Goal: Information Seeking & Learning: Check status

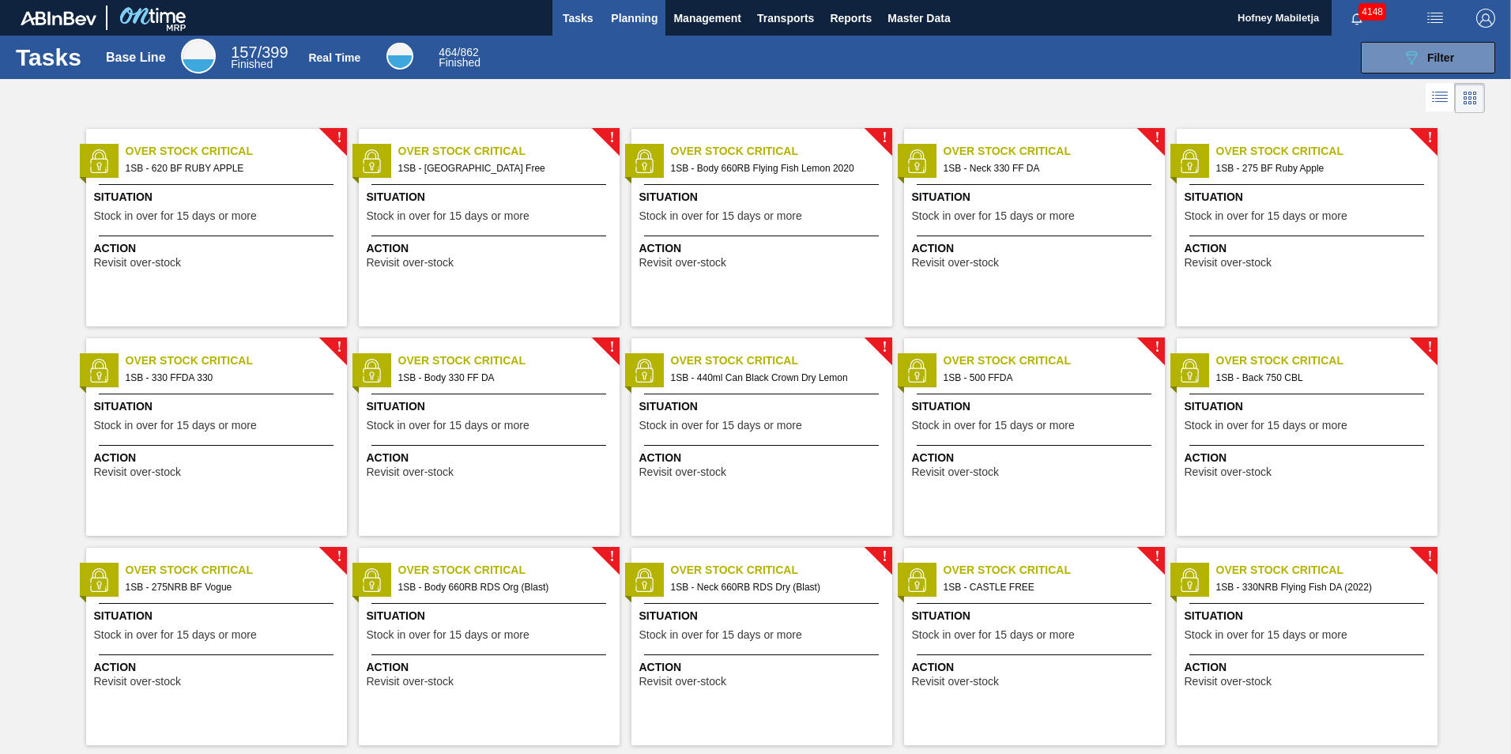
click at [628, 16] on span "Planning" at bounding box center [634, 18] width 47 height 19
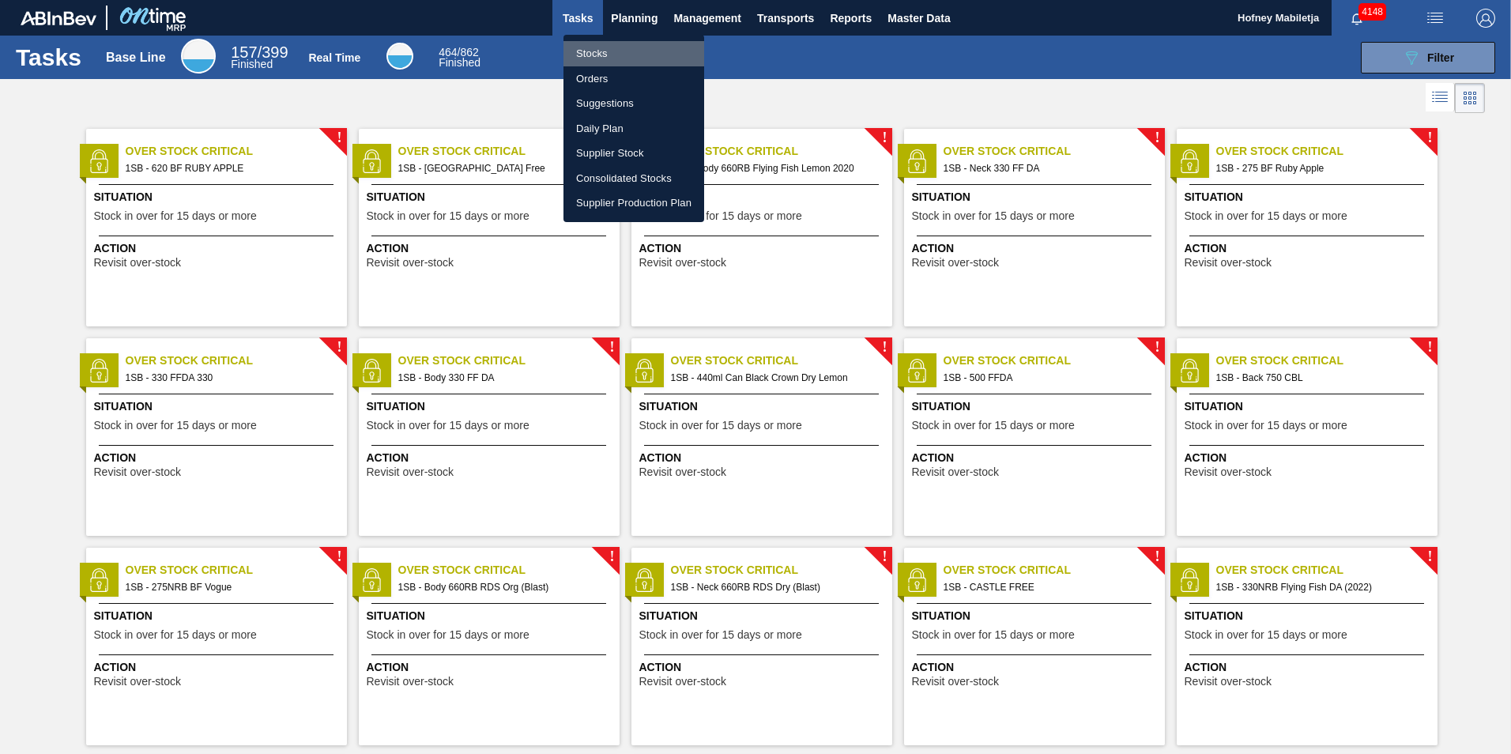
click at [605, 46] on li "Stocks" at bounding box center [634, 53] width 141 height 25
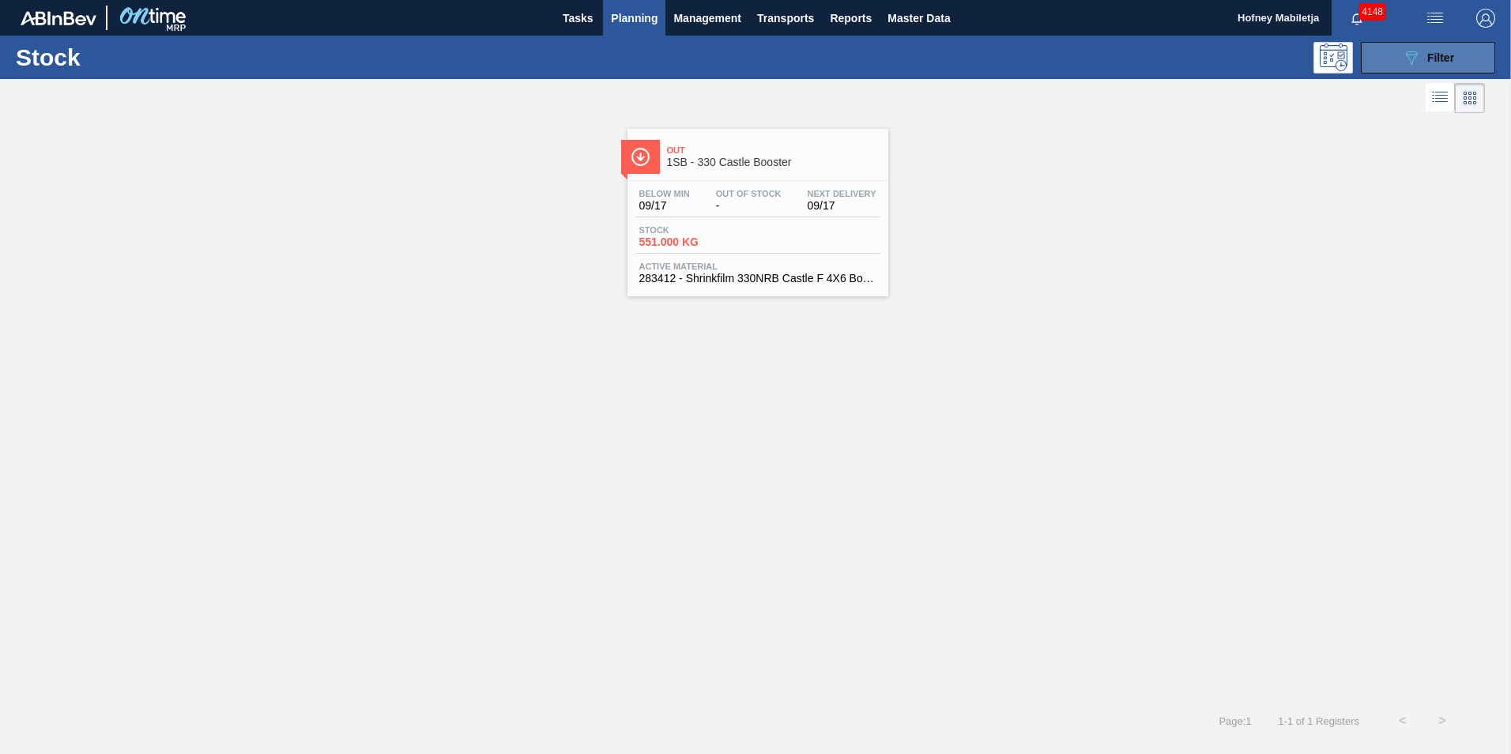
click at [1455, 61] on button "089F7B8B-B2A5-4AFE-B5C0-19BA573D28AC Filter" at bounding box center [1428, 58] width 134 height 32
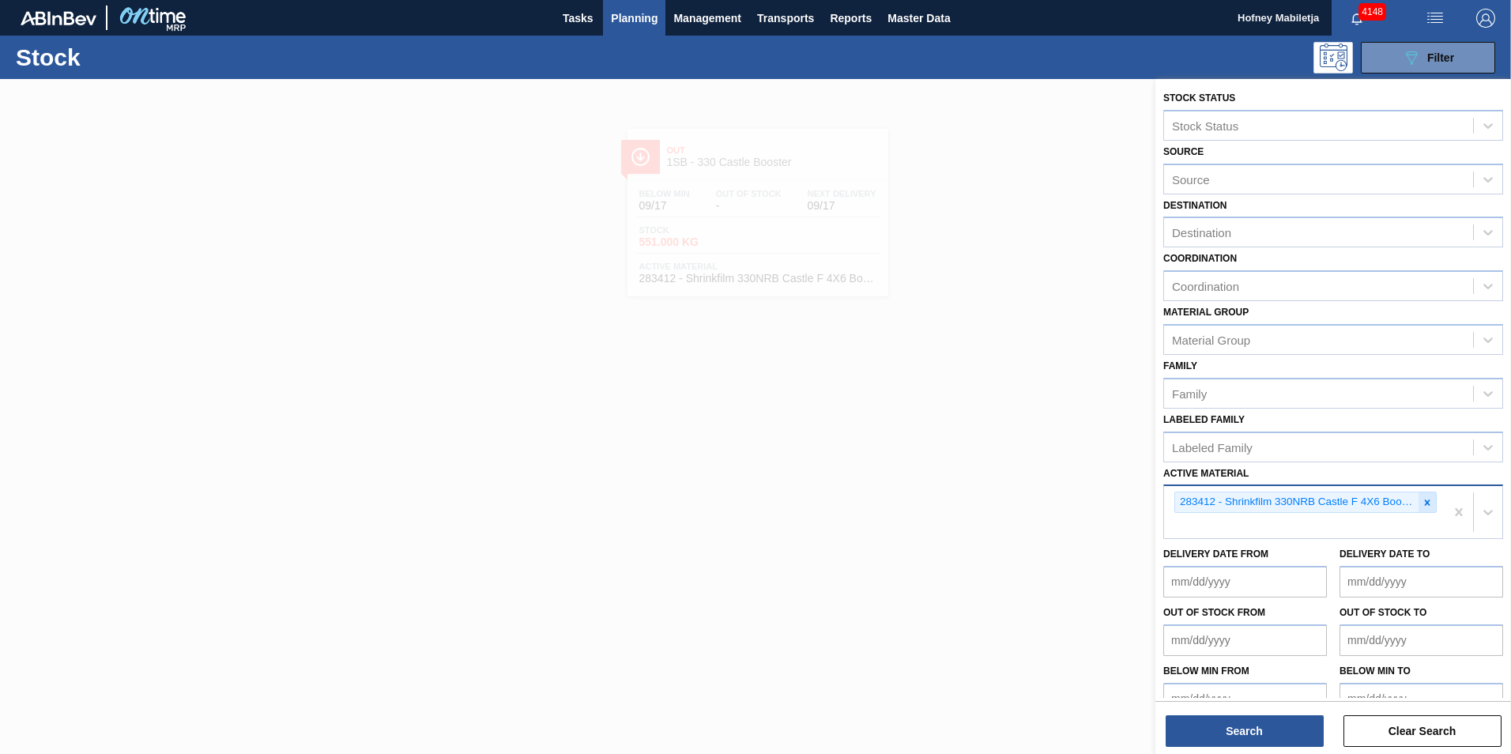
click at [1426, 503] on icon at bounding box center [1428, 503] width 6 height 6
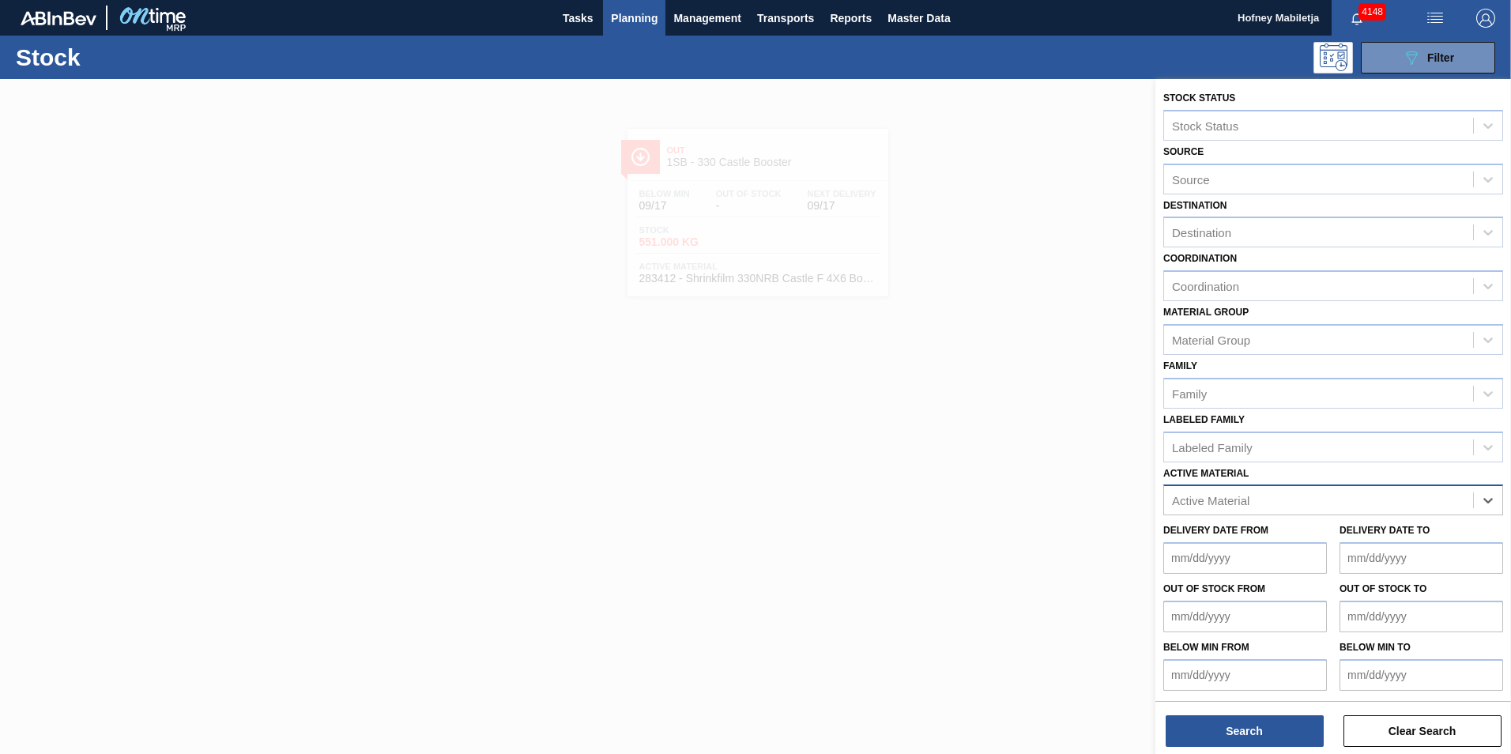
paste Material "283031"
type Material "283031"
click at [1276, 736] on button "Search" at bounding box center [1245, 731] width 158 height 32
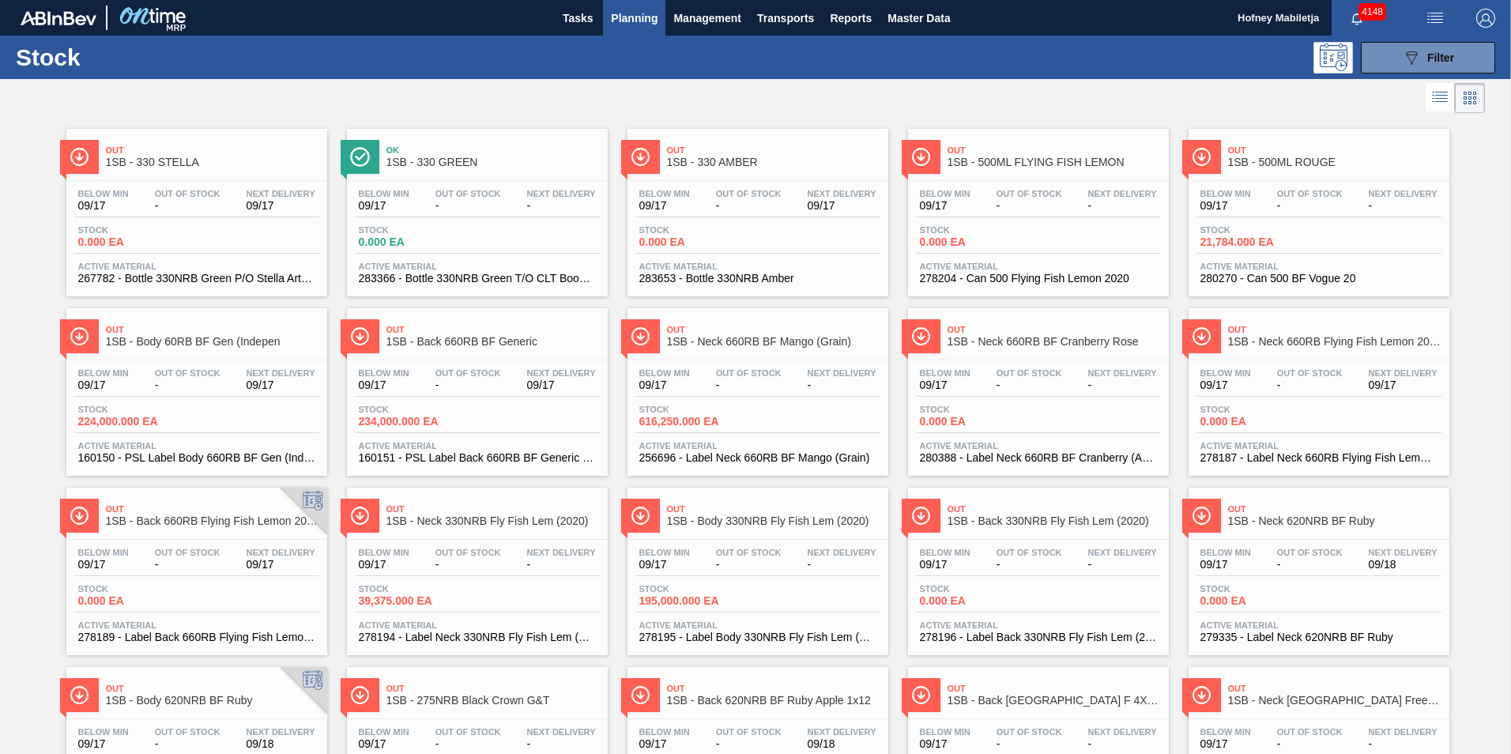
click at [627, 17] on span "Planning" at bounding box center [634, 18] width 47 height 19
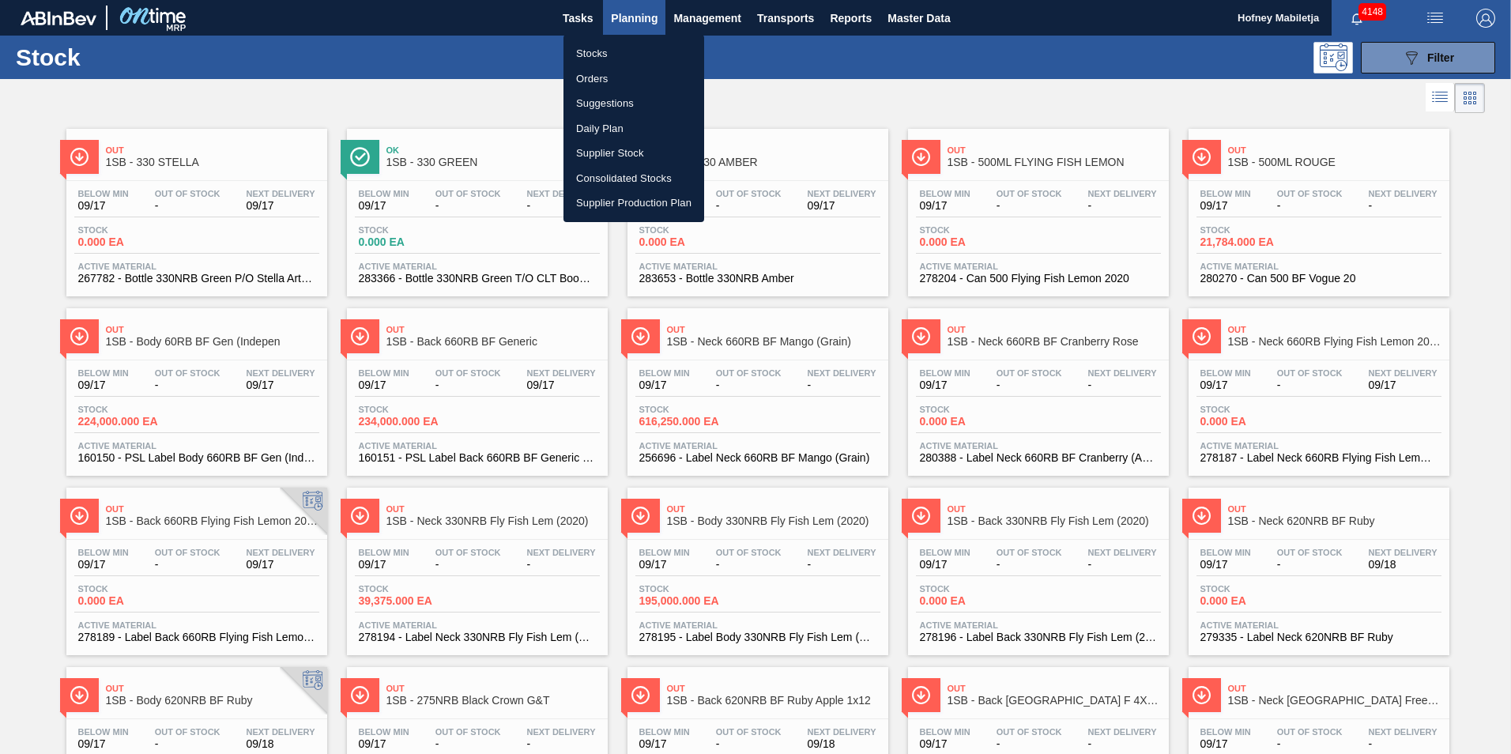
click at [598, 51] on li "Stocks" at bounding box center [634, 53] width 141 height 25
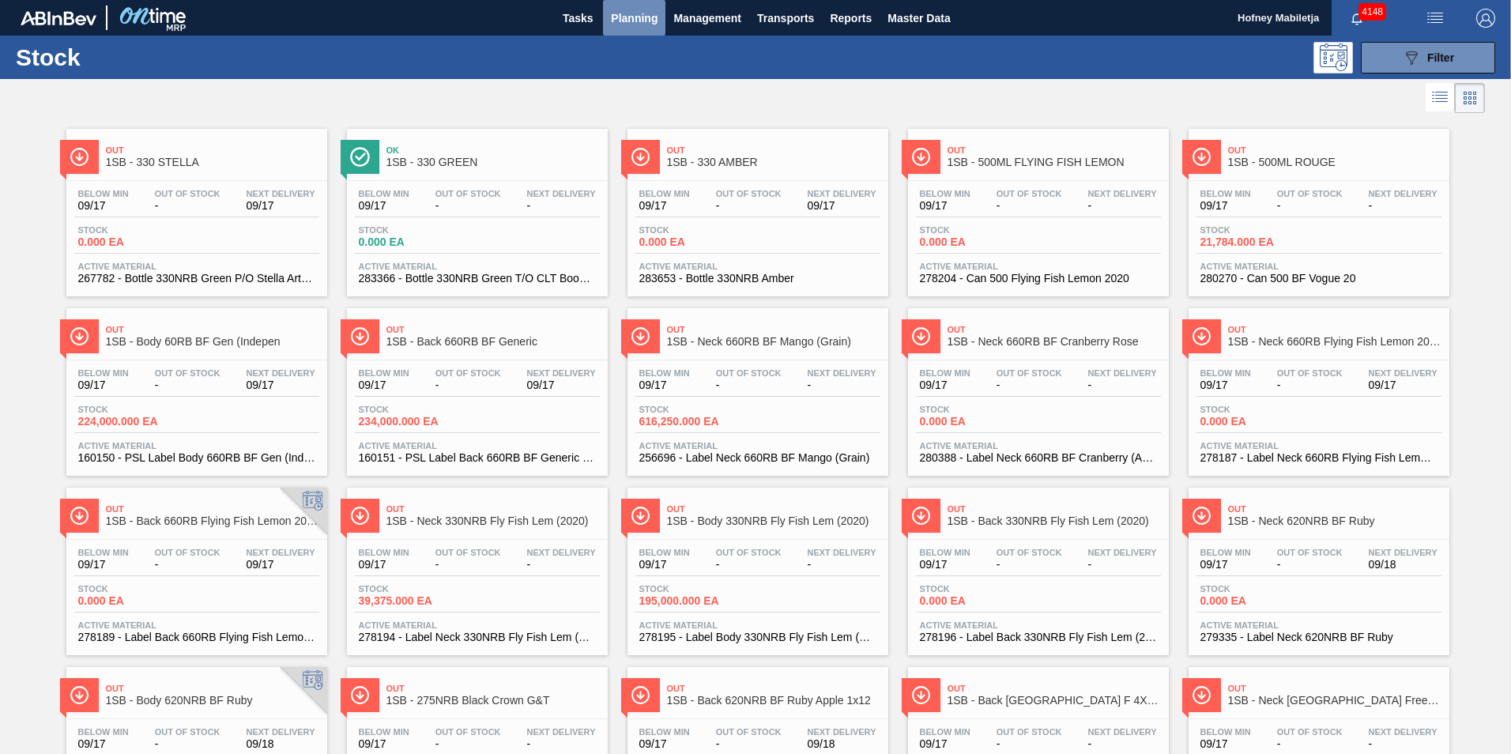
click at [637, 17] on span "Planning" at bounding box center [634, 18] width 47 height 19
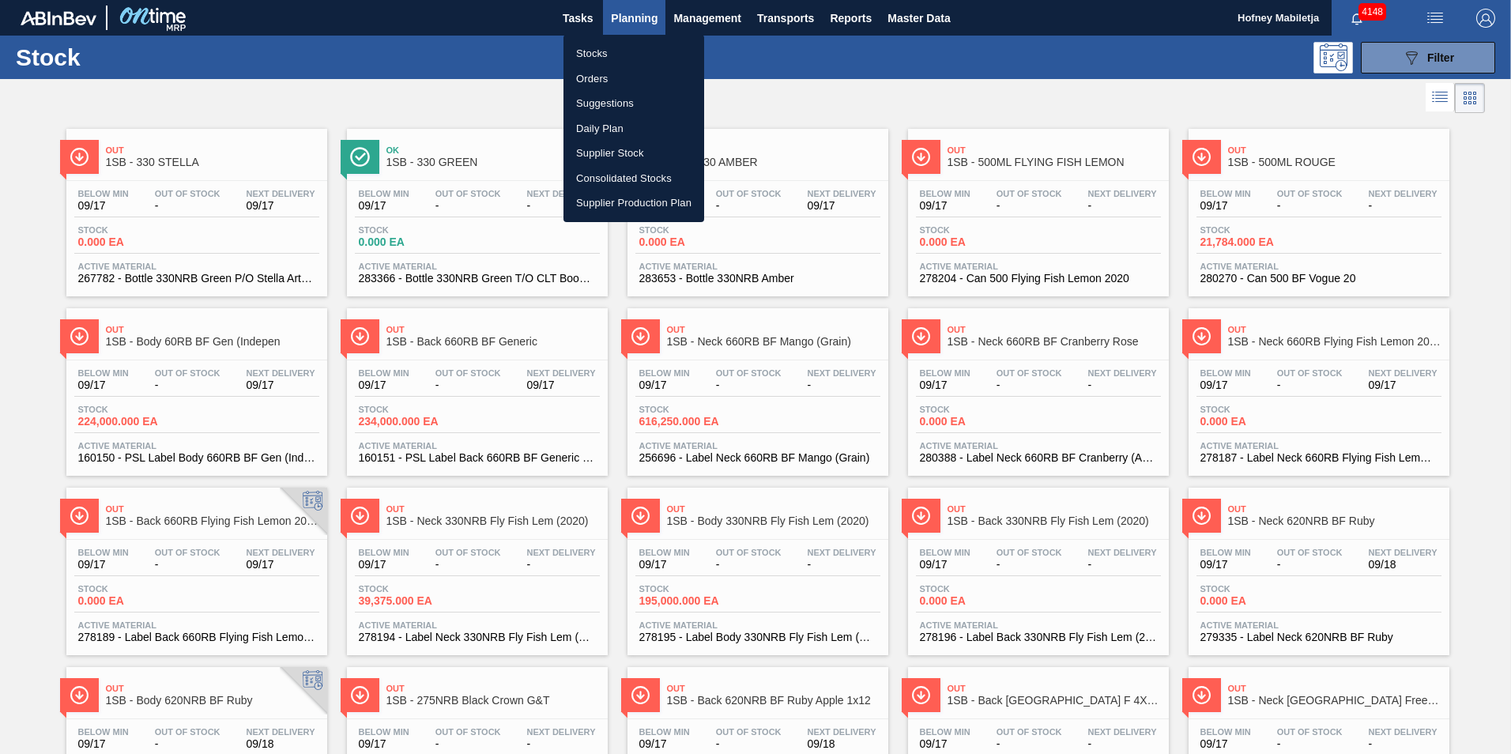
click at [594, 78] on li "Orders" at bounding box center [634, 78] width 141 height 25
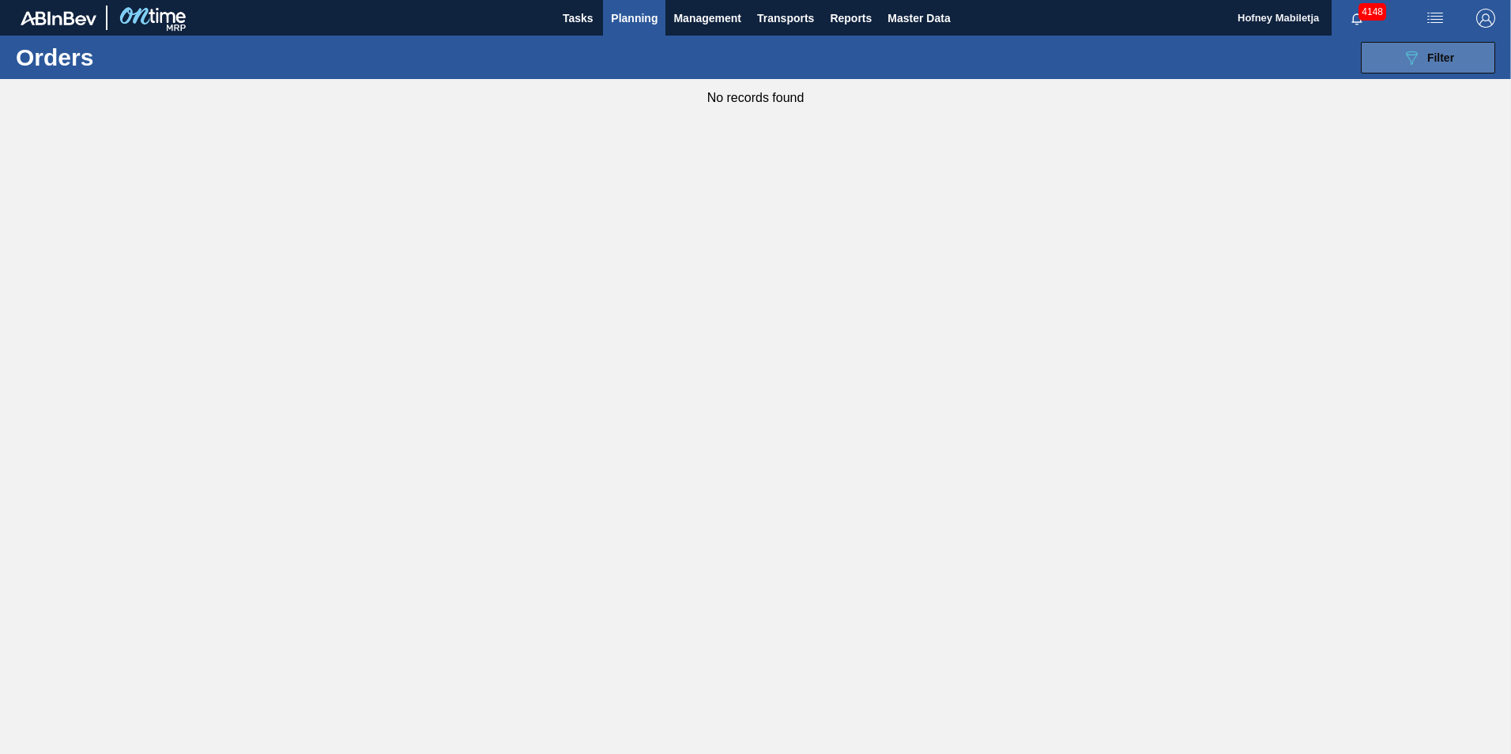
click at [1446, 48] on div "089F7B8B-B2A5-4AFE-B5C0-19BA573D28AC Filter" at bounding box center [1428, 57] width 52 height 19
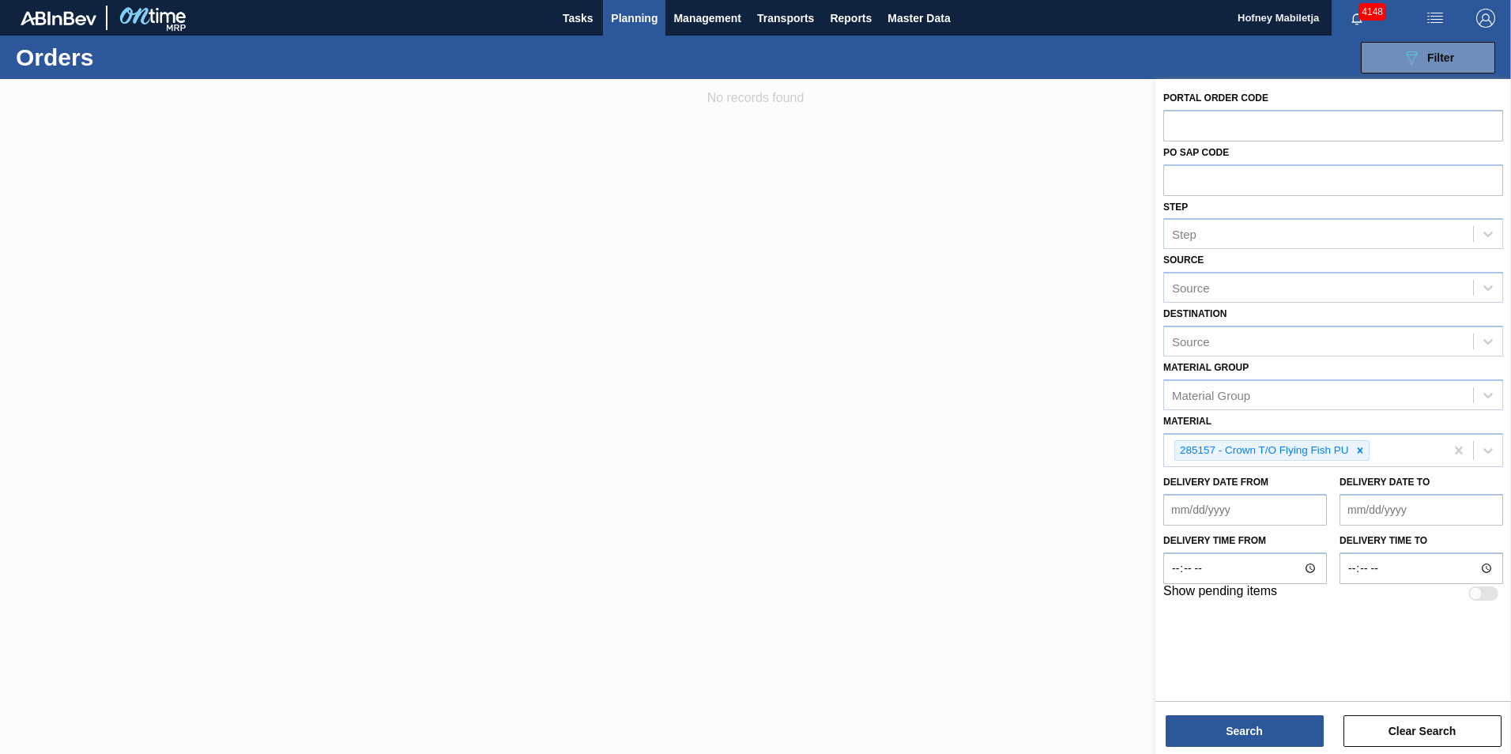
click at [629, 18] on span "Planning" at bounding box center [634, 18] width 47 height 19
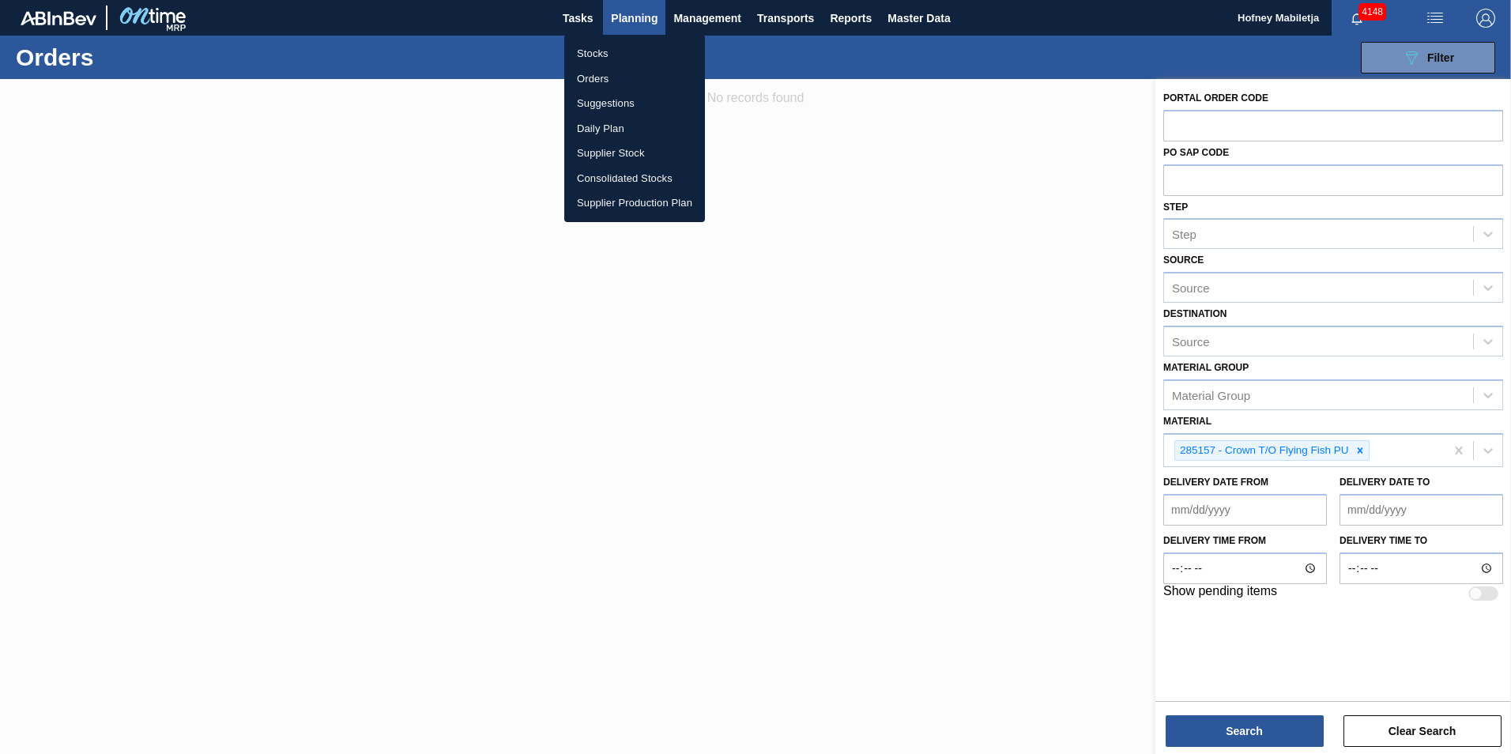
click at [598, 53] on li "Stocks" at bounding box center [634, 53] width 141 height 25
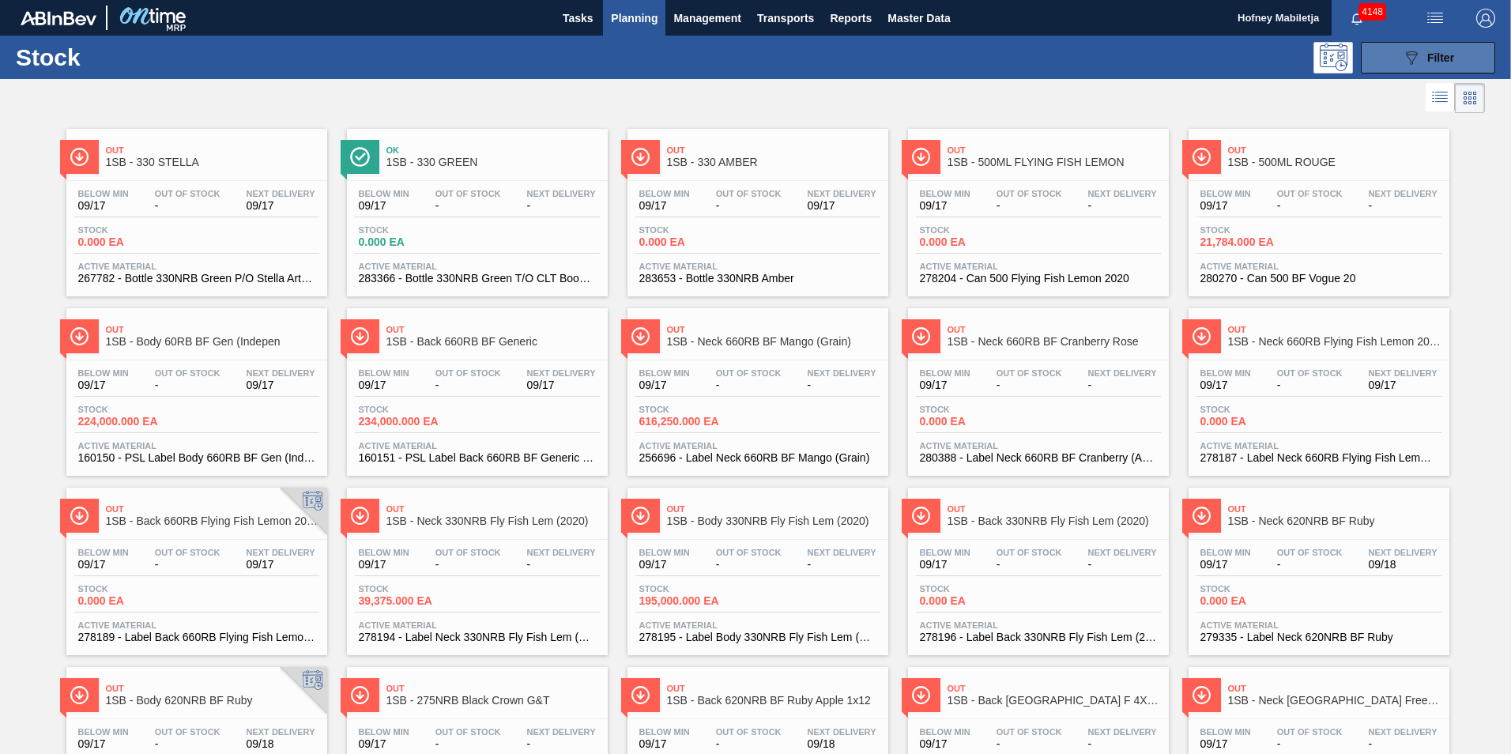
click at [1464, 59] on button "089F7B8B-B2A5-4AFE-B5C0-19BA573D28AC Filter" at bounding box center [1428, 58] width 134 height 32
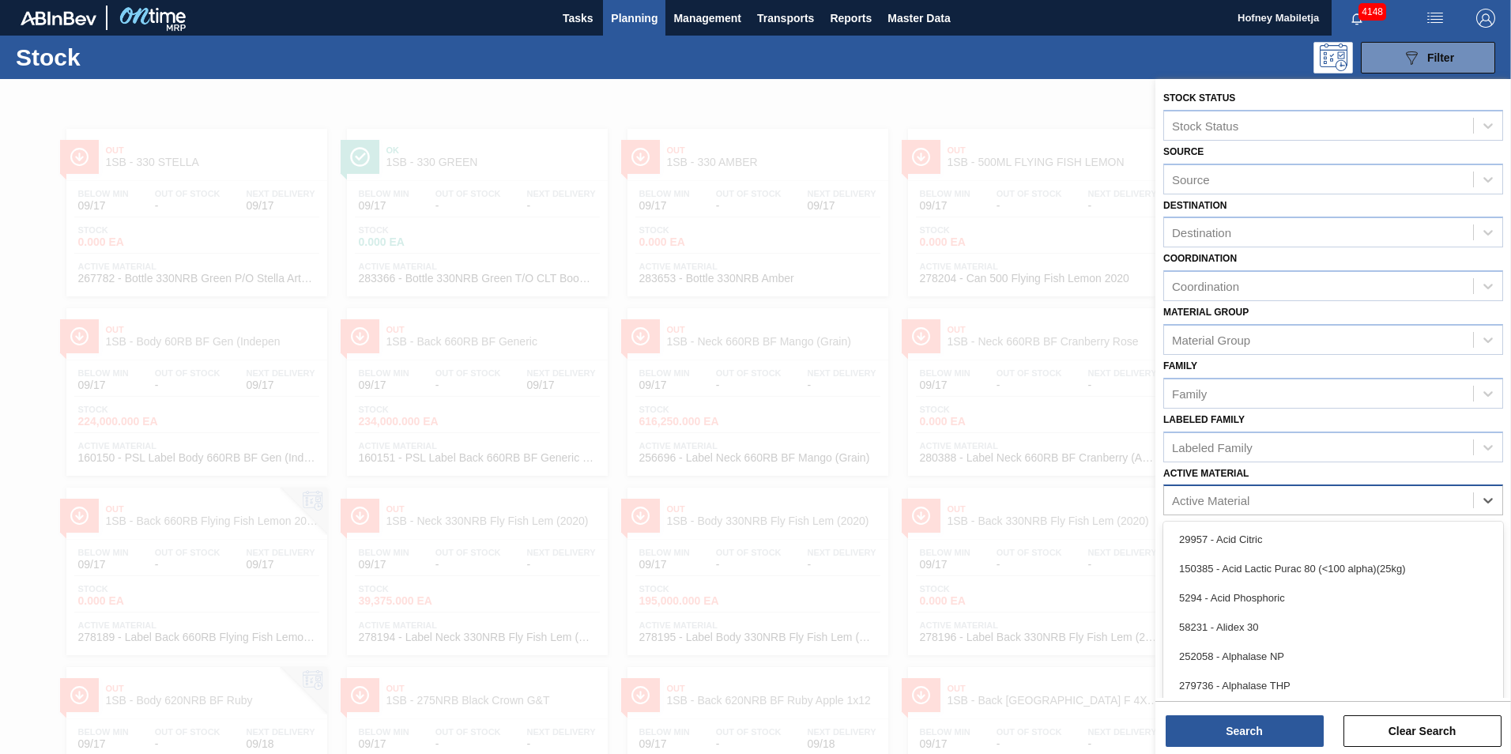
click at [1266, 498] on div "Active Material" at bounding box center [1318, 500] width 309 height 23
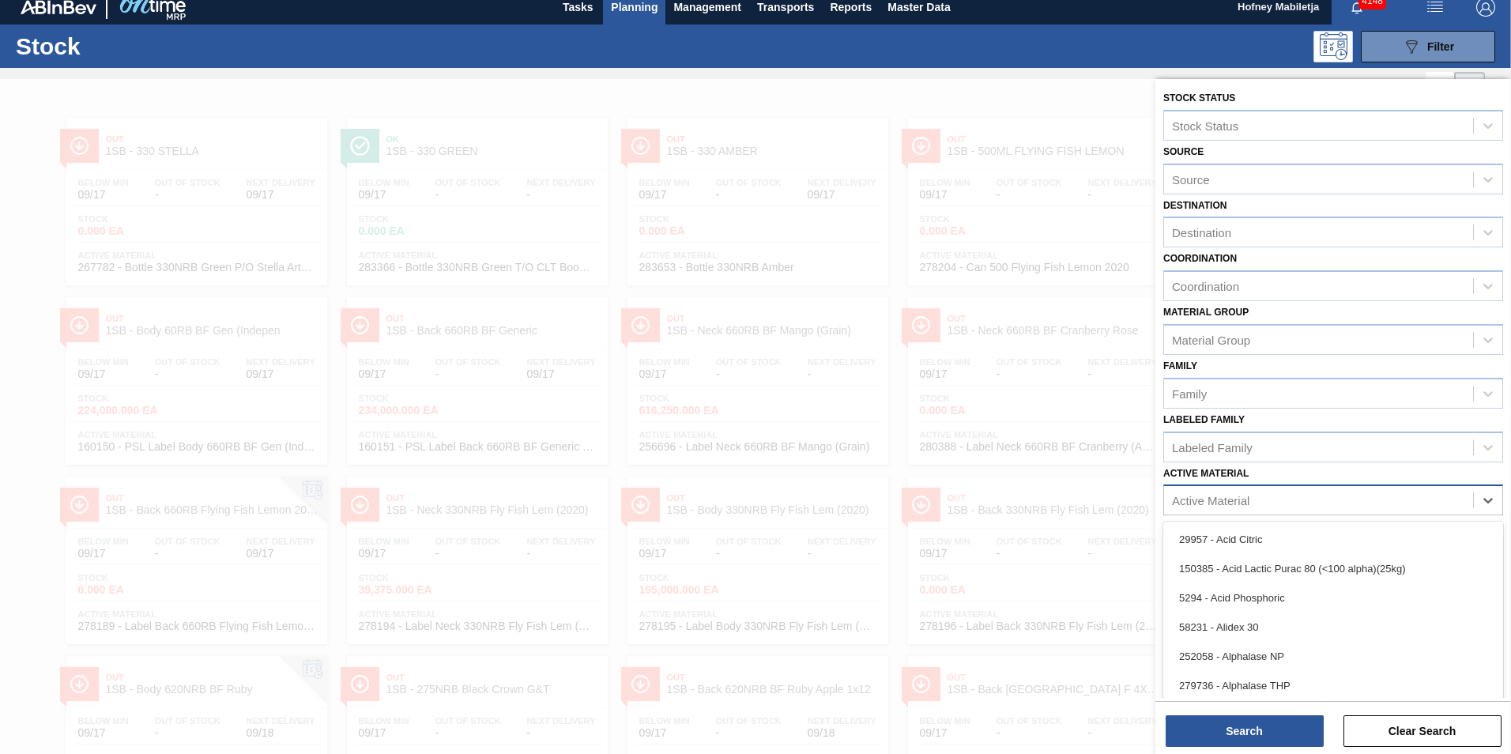
scroll to position [11, 0]
paste Material "283031"
type Material "283031"
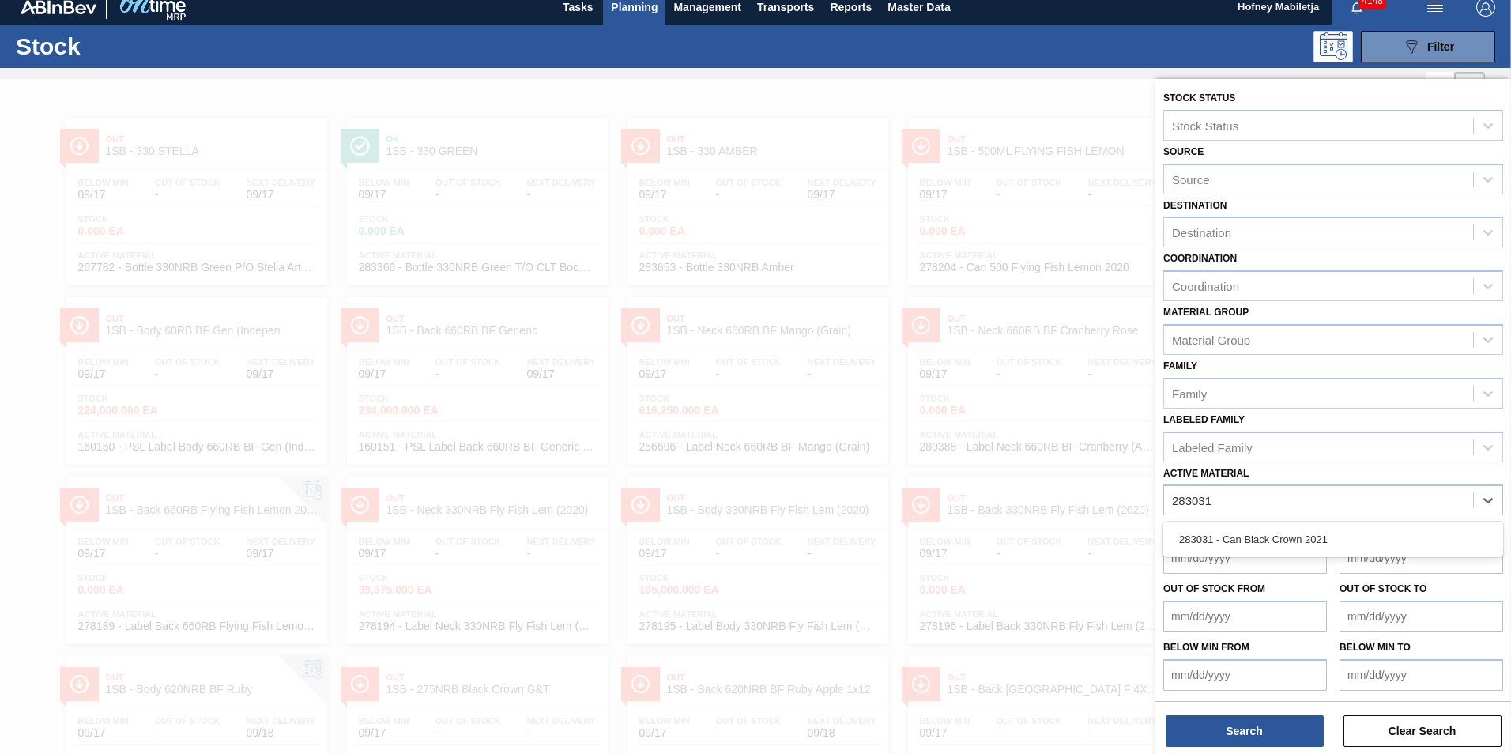
click at [1266, 534] on div "283031 - Can Black Crown 2021" at bounding box center [1334, 539] width 340 height 29
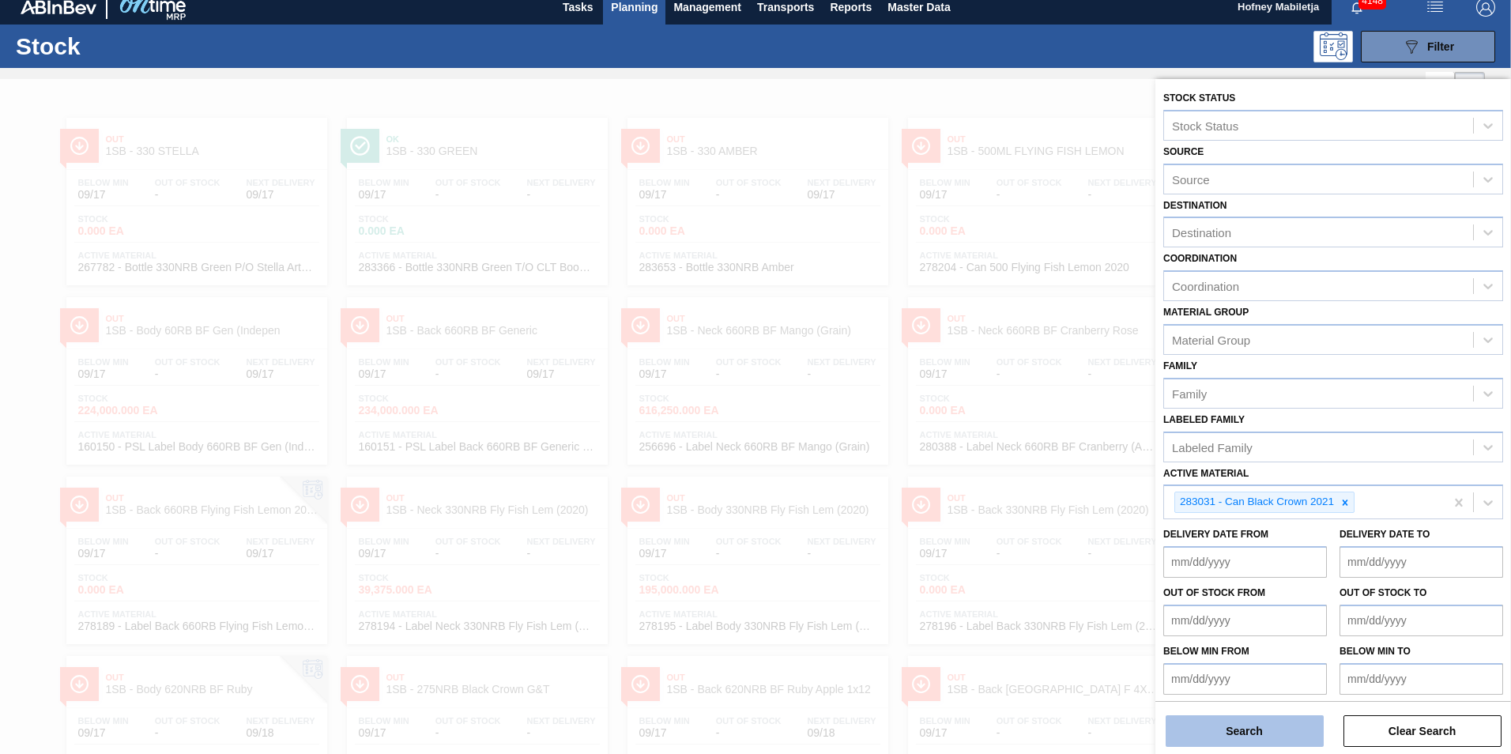
click at [1247, 741] on button "Search" at bounding box center [1245, 731] width 158 height 32
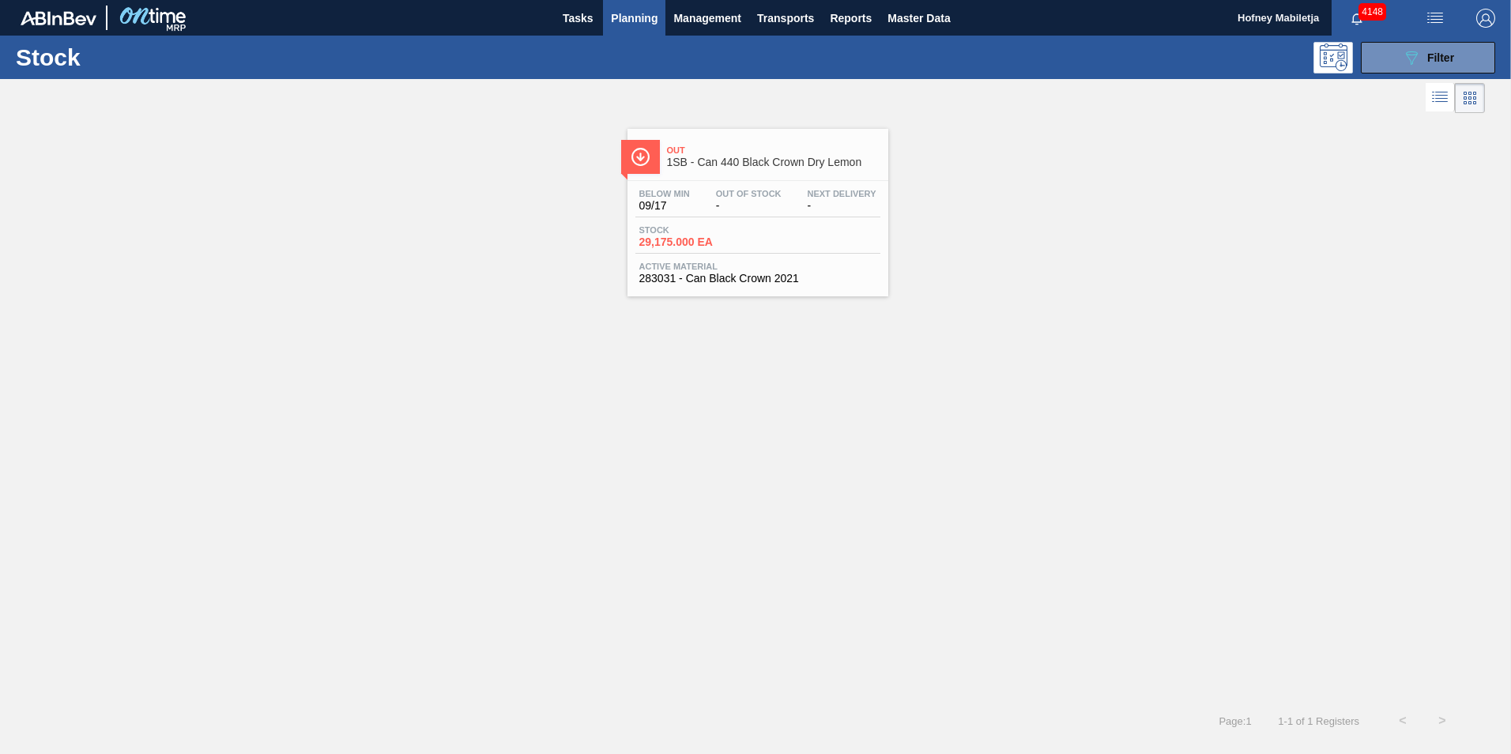
click at [752, 212] on div "Below Min 09/17 Out Of Stock - Next Delivery -" at bounding box center [758, 203] width 245 height 28
click at [776, 209] on span "-" at bounding box center [749, 206] width 66 height 12
click at [787, 221] on div "Below Min 09/17 Out Of Stock - Next Delivery - Stock 29,175.000 EA Active Mater…" at bounding box center [758, 234] width 261 height 107
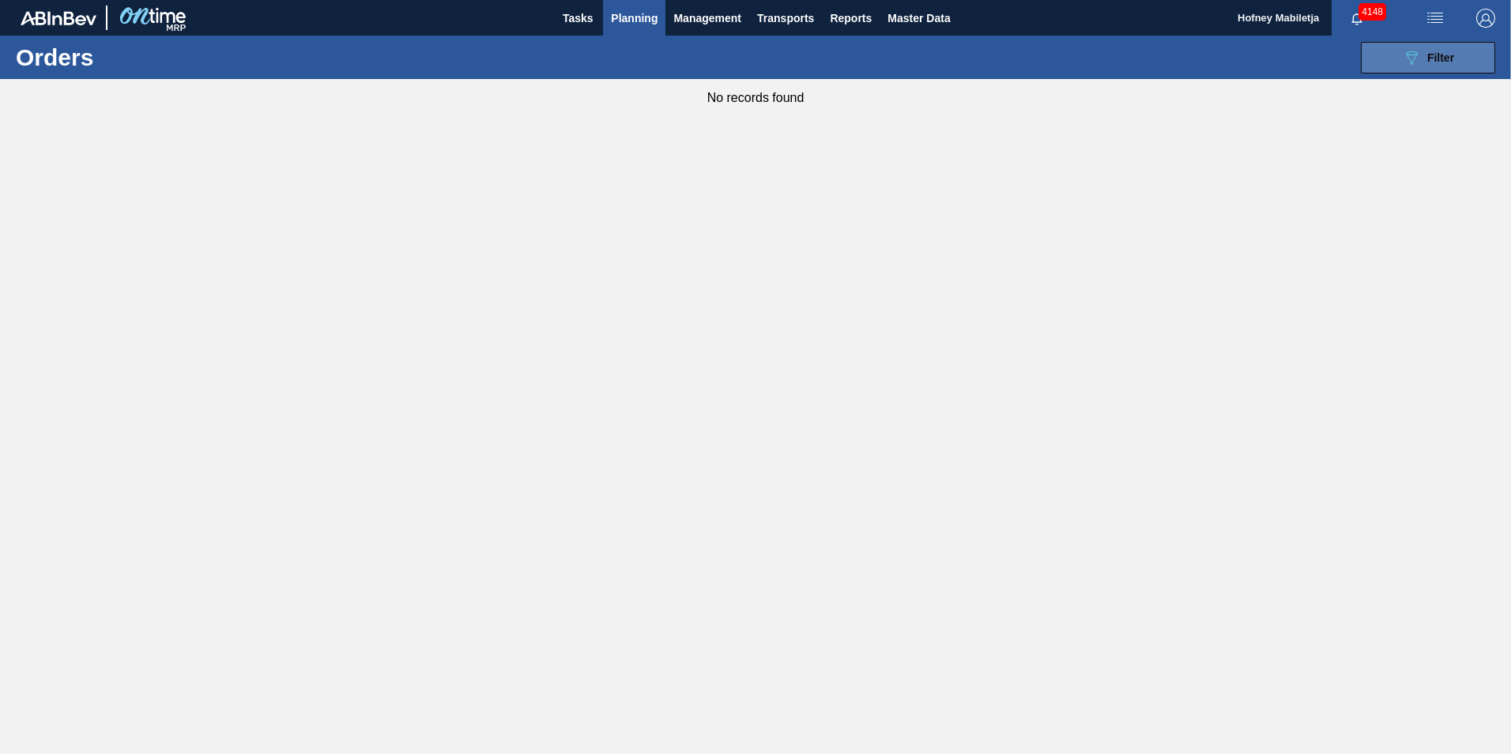
click at [1462, 60] on button "089F7B8B-B2A5-4AFE-B5C0-19BA573D28AC Filter" at bounding box center [1428, 58] width 134 height 32
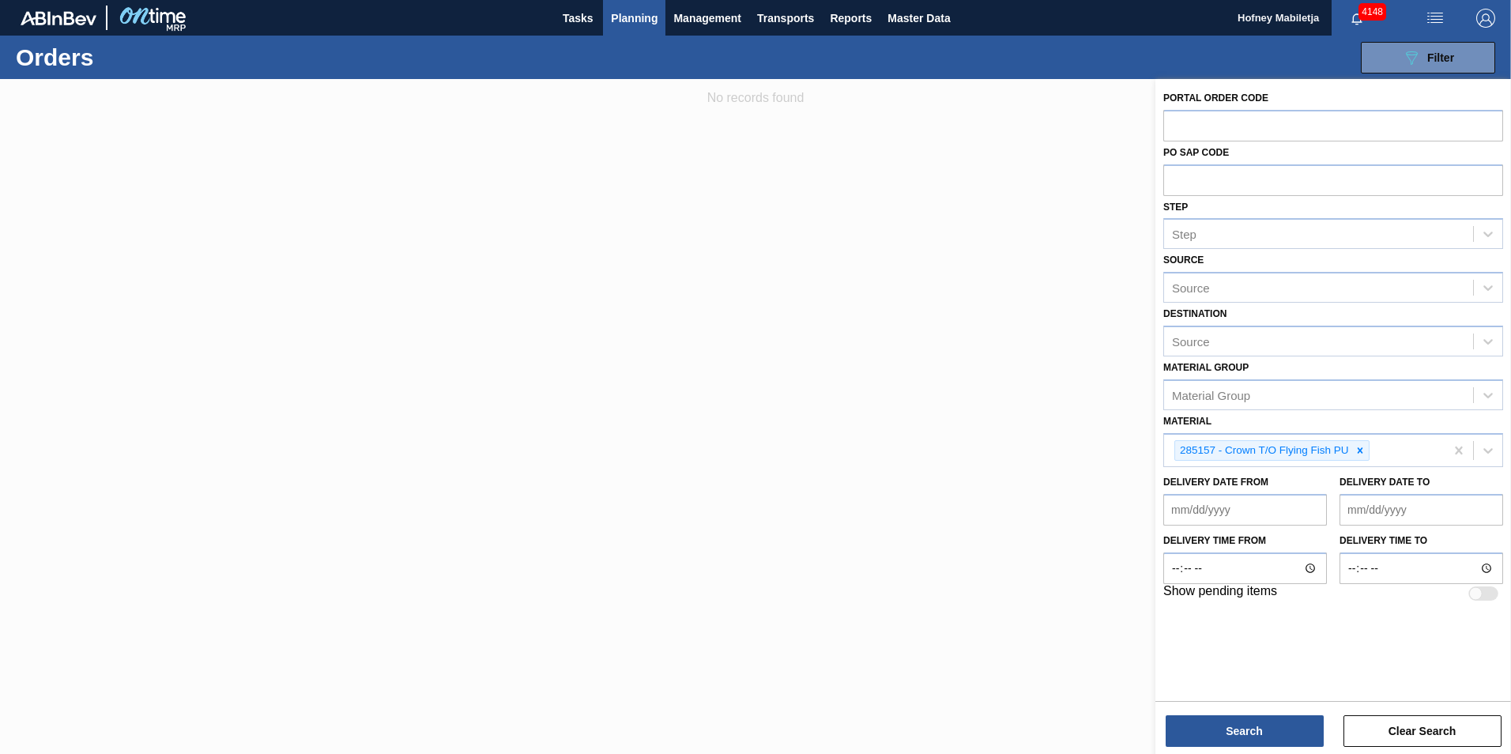
click at [634, 23] on span "Planning" at bounding box center [634, 18] width 47 height 19
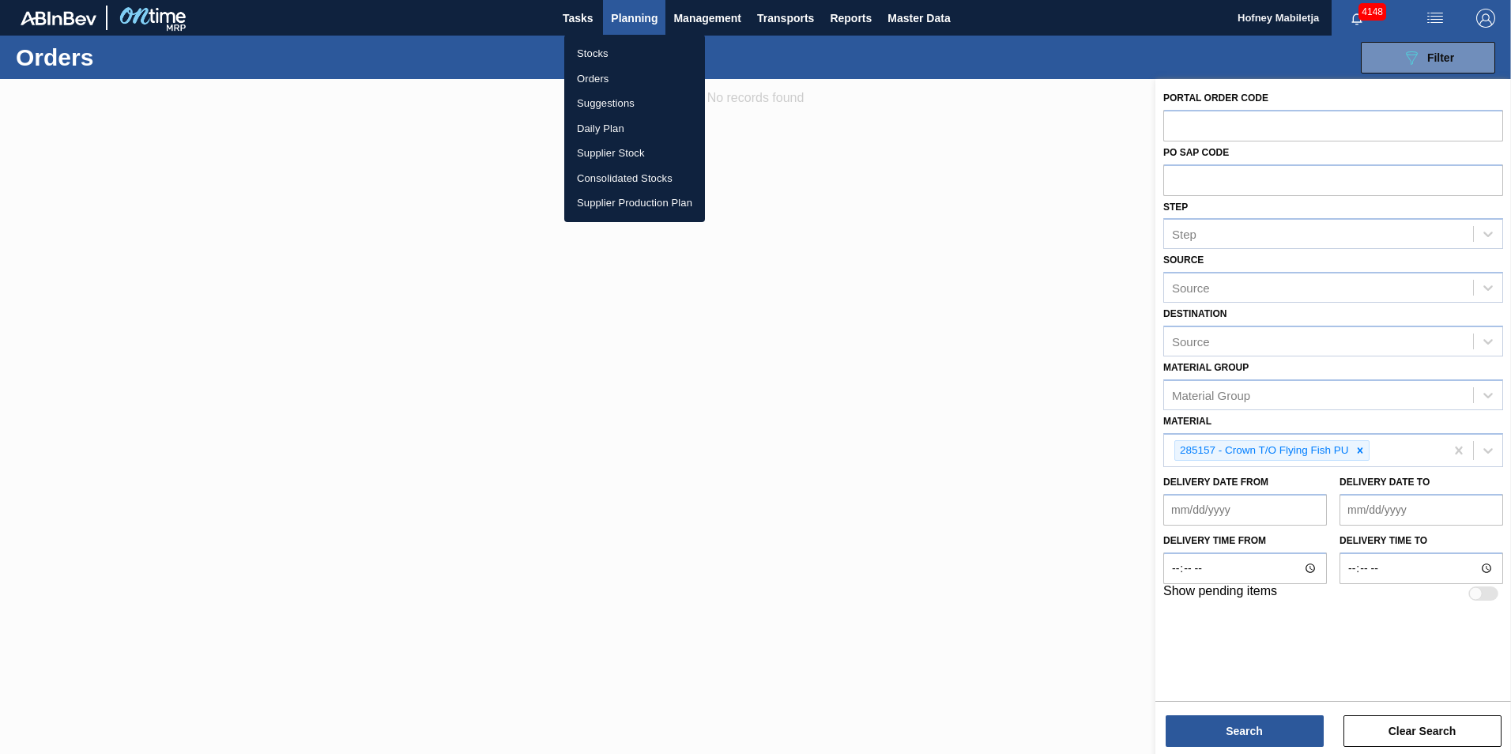
click at [608, 53] on li "Stocks" at bounding box center [634, 53] width 141 height 25
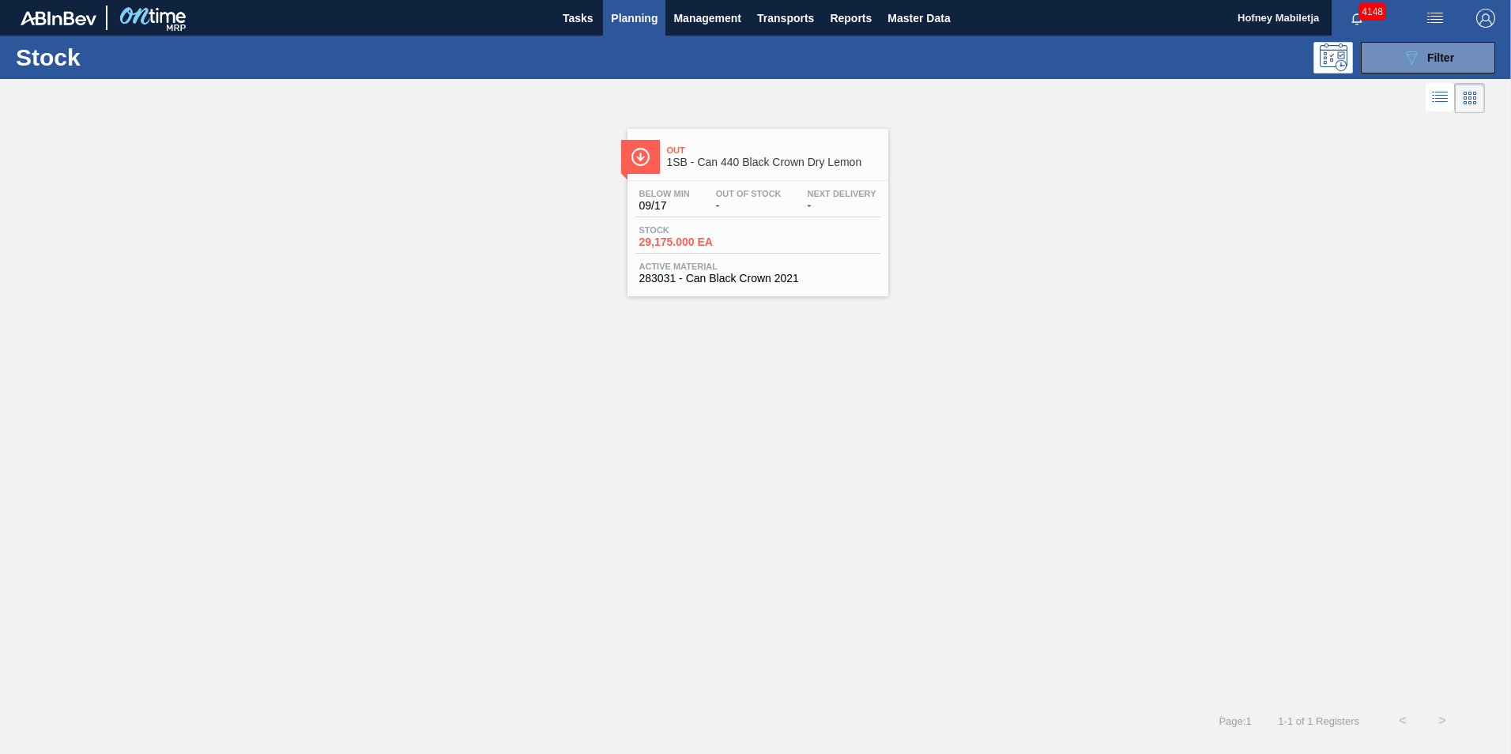
click at [752, 206] on span "-" at bounding box center [749, 206] width 66 height 12
click at [1462, 62] on button "089F7B8B-B2A5-4AFE-B5C0-19BA573D28AC Filter" at bounding box center [1428, 58] width 134 height 32
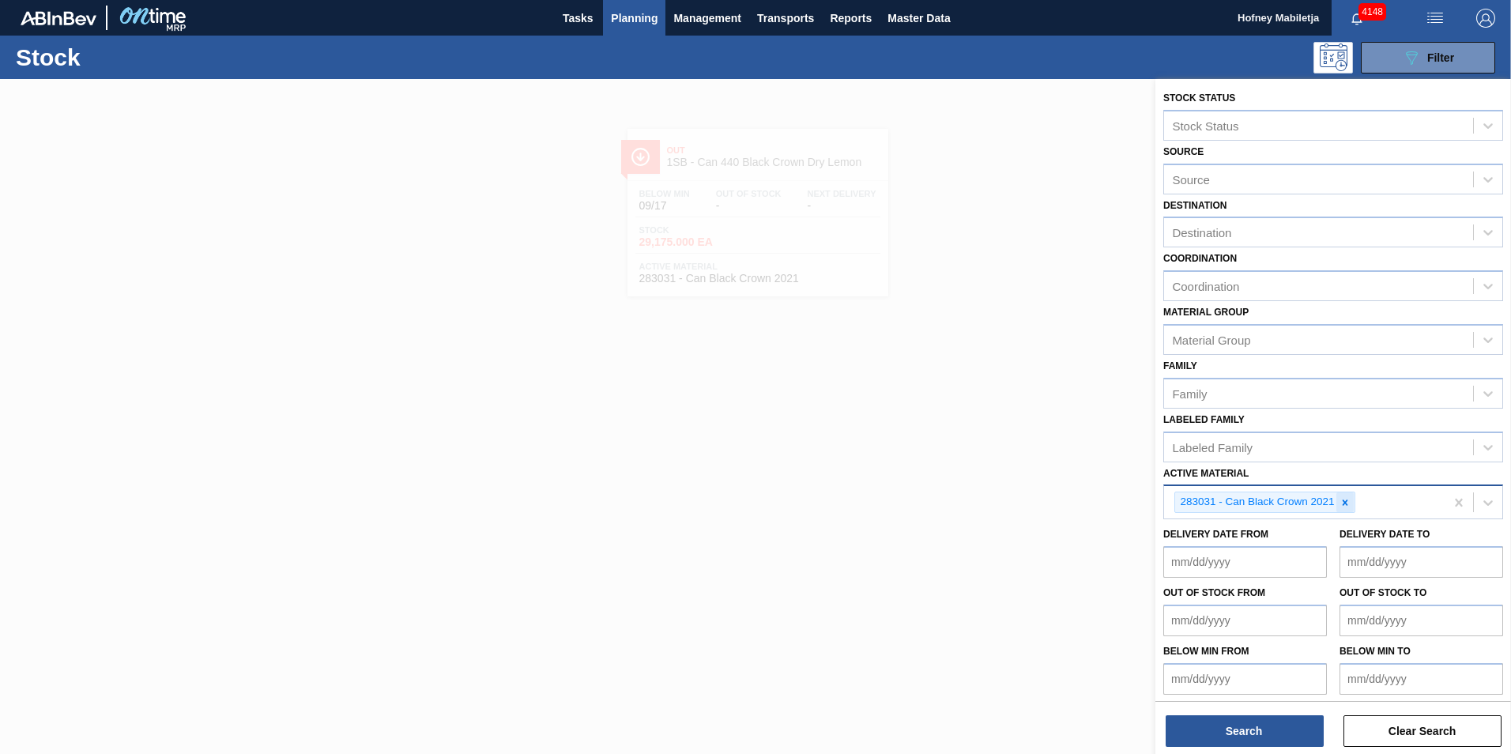
click at [1342, 503] on icon at bounding box center [1345, 502] width 11 height 11
paste Material "284517"
type Material "284517"
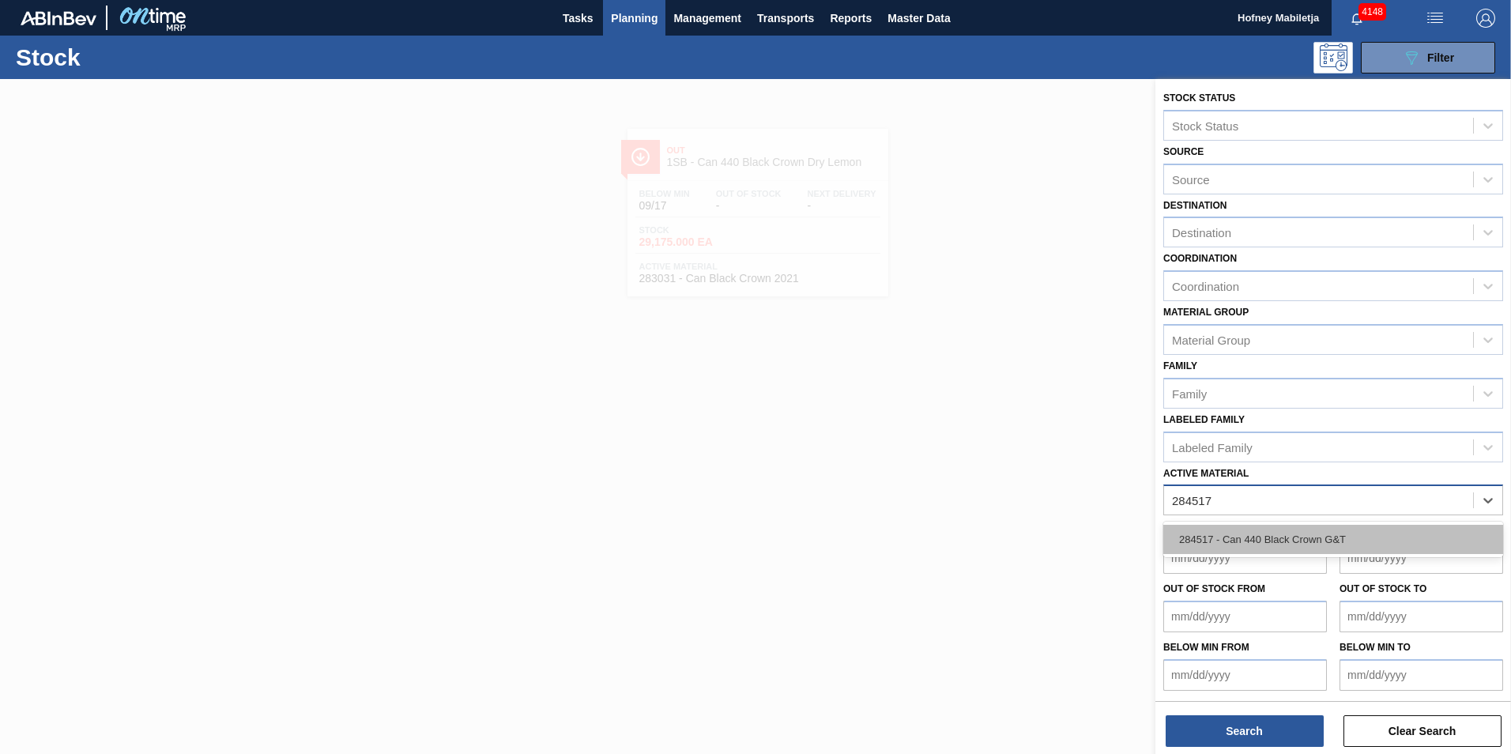
click at [1269, 534] on div "284517 - Can 440 Black Crown G&T" at bounding box center [1334, 539] width 340 height 29
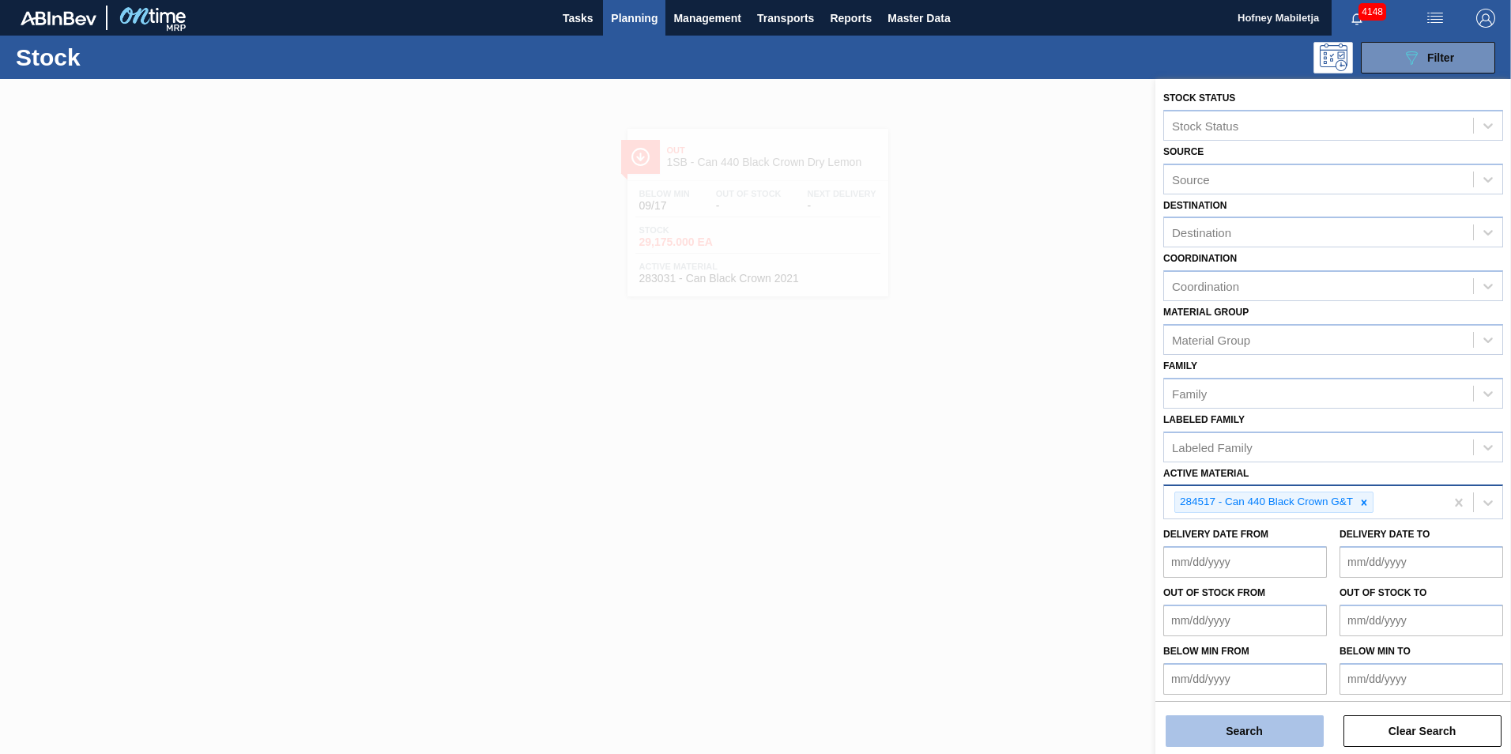
click at [1254, 728] on button "Search" at bounding box center [1245, 731] width 158 height 32
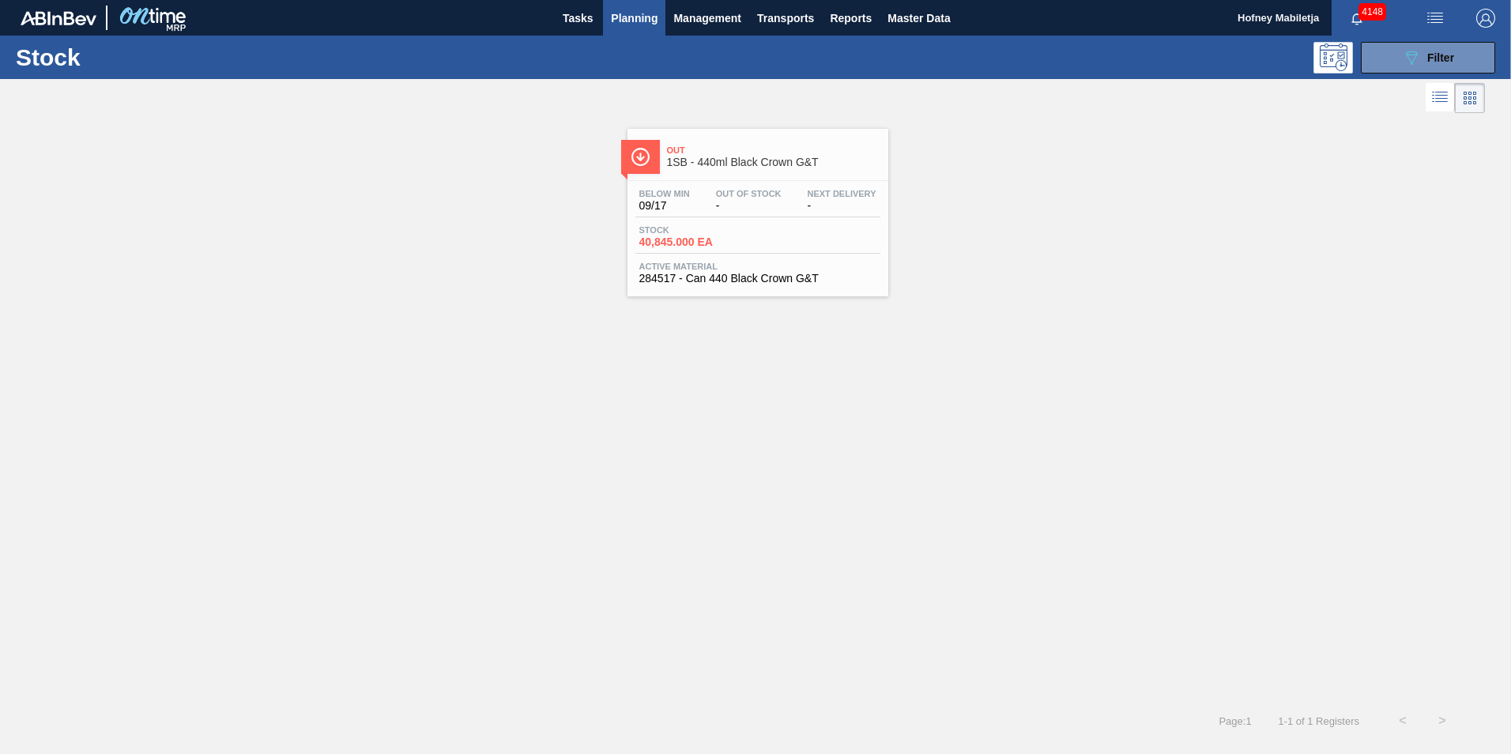
click at [739, 205] on span "-" at bounding box center [749, 206] width 66 height 12
click at [768, 204] on span "-" at bounding box center [749, 206] width 66 height 12
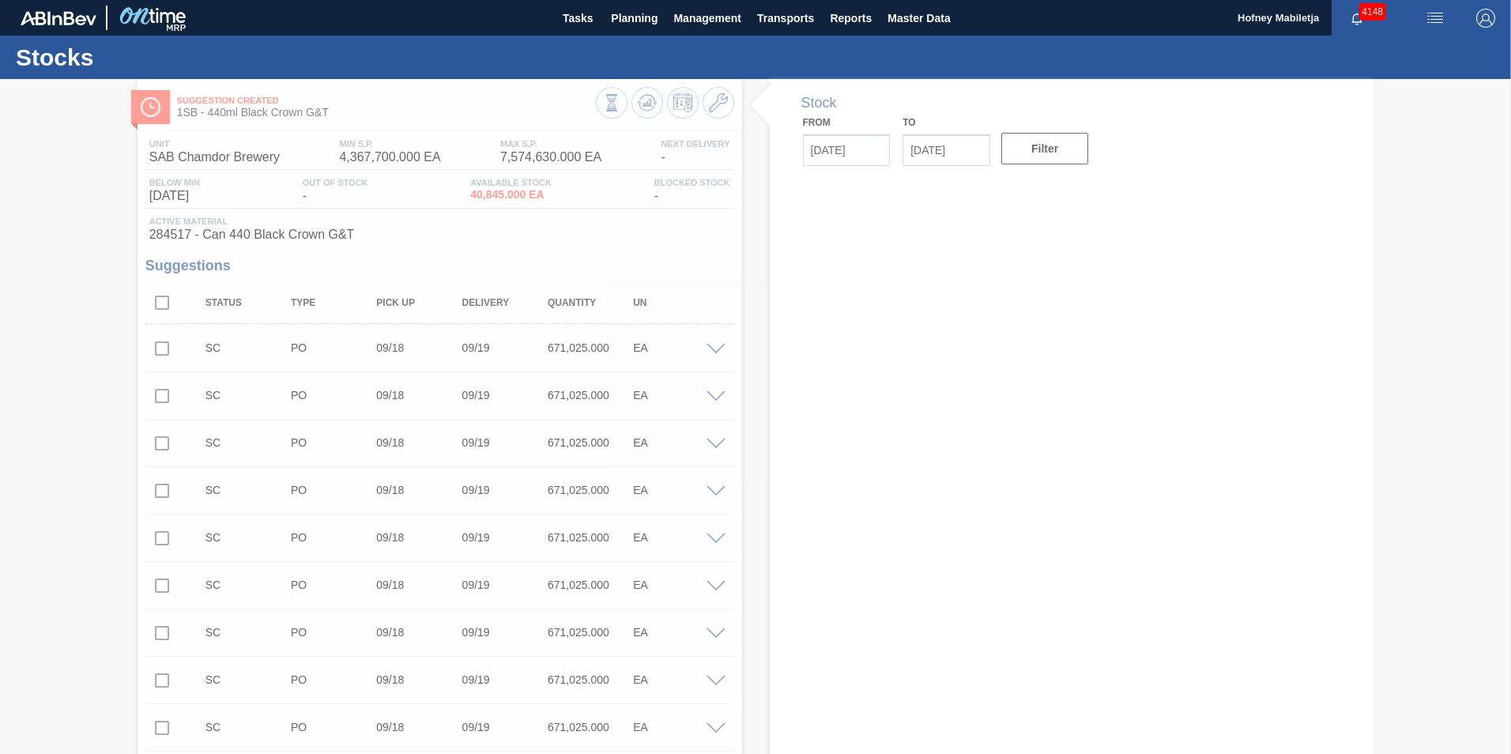
type input "[DATE]"
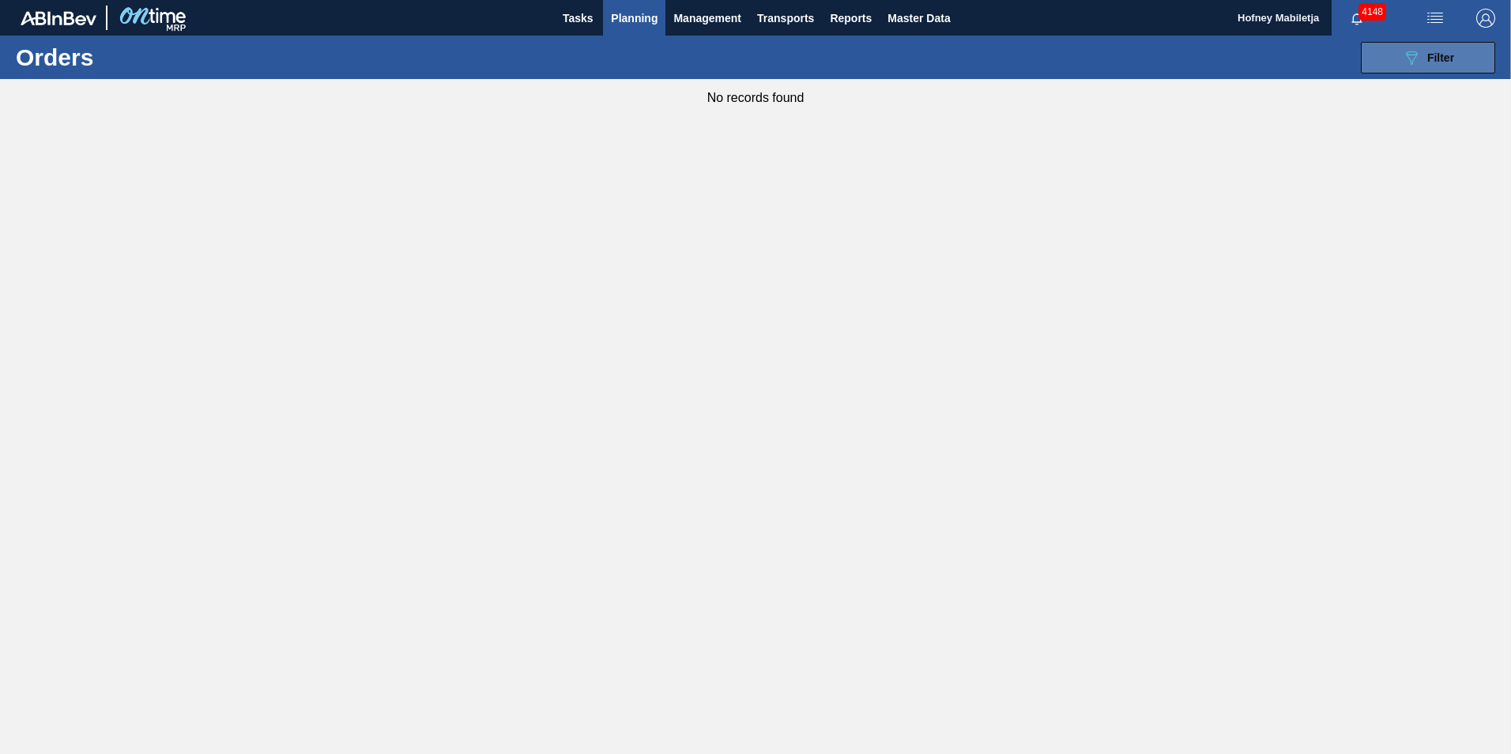
click at [1454, 58] on span "Filter" at bounding box center [1441, 57] width 27 height 13
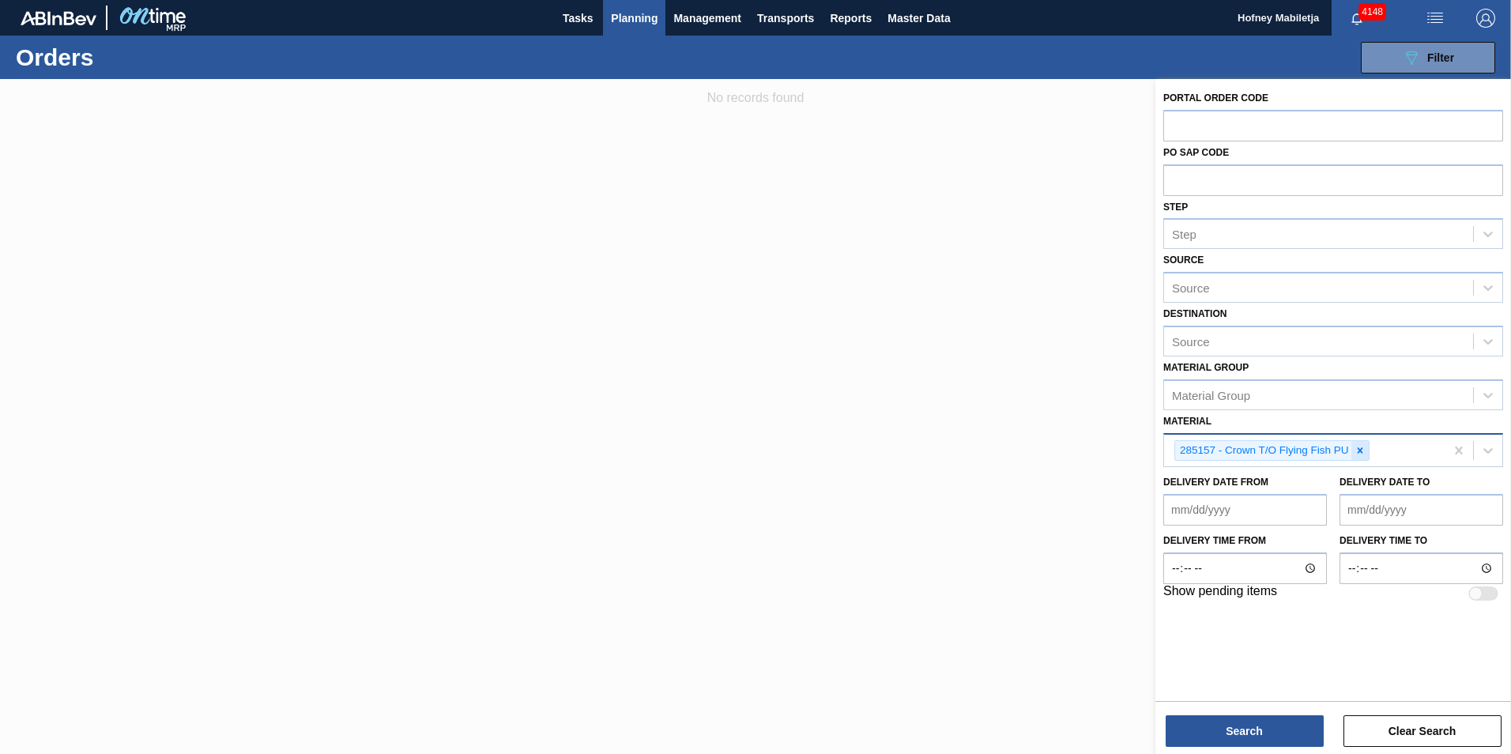
click at [1363, 448] on icon at bounding box center [1360, 450] width 11 height 11
click at [643, 12] on span "Planning" at bounding box center [634, 18] width 47 height 19
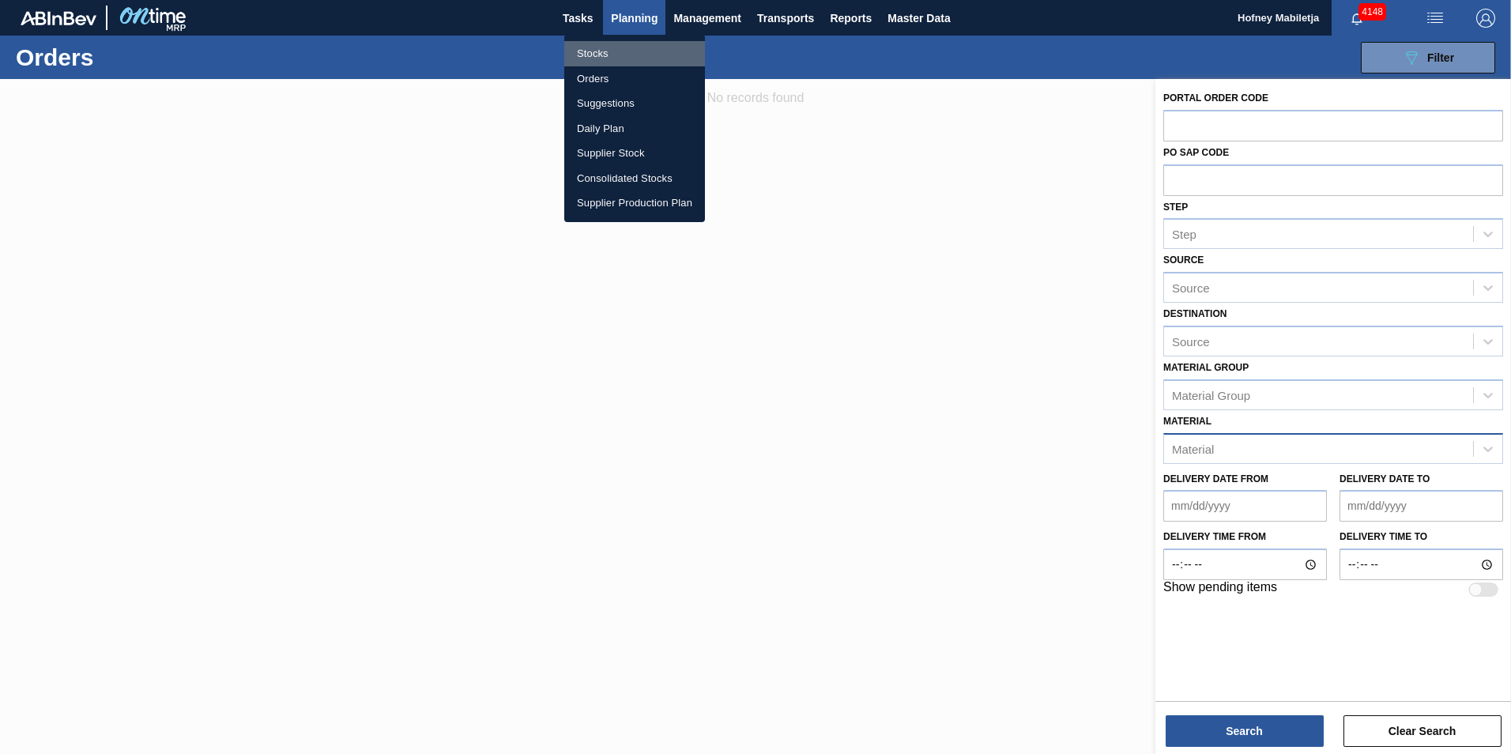
click at [607, 51] on li "Stocks" at bounding box center [634, 53] width 141 height 25
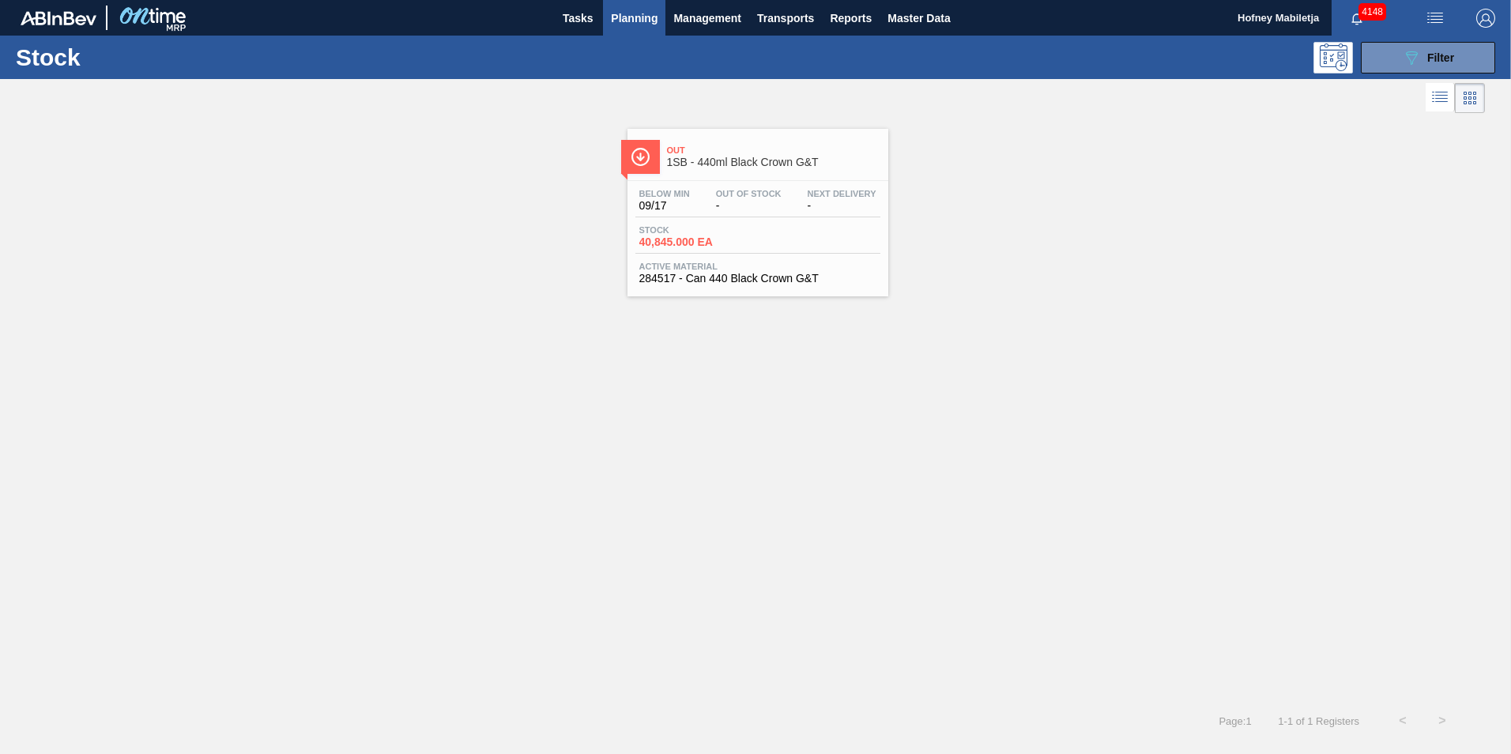
click at [603, 0] on button "Planning" at bounding box center [634, 18] width 62 height 36
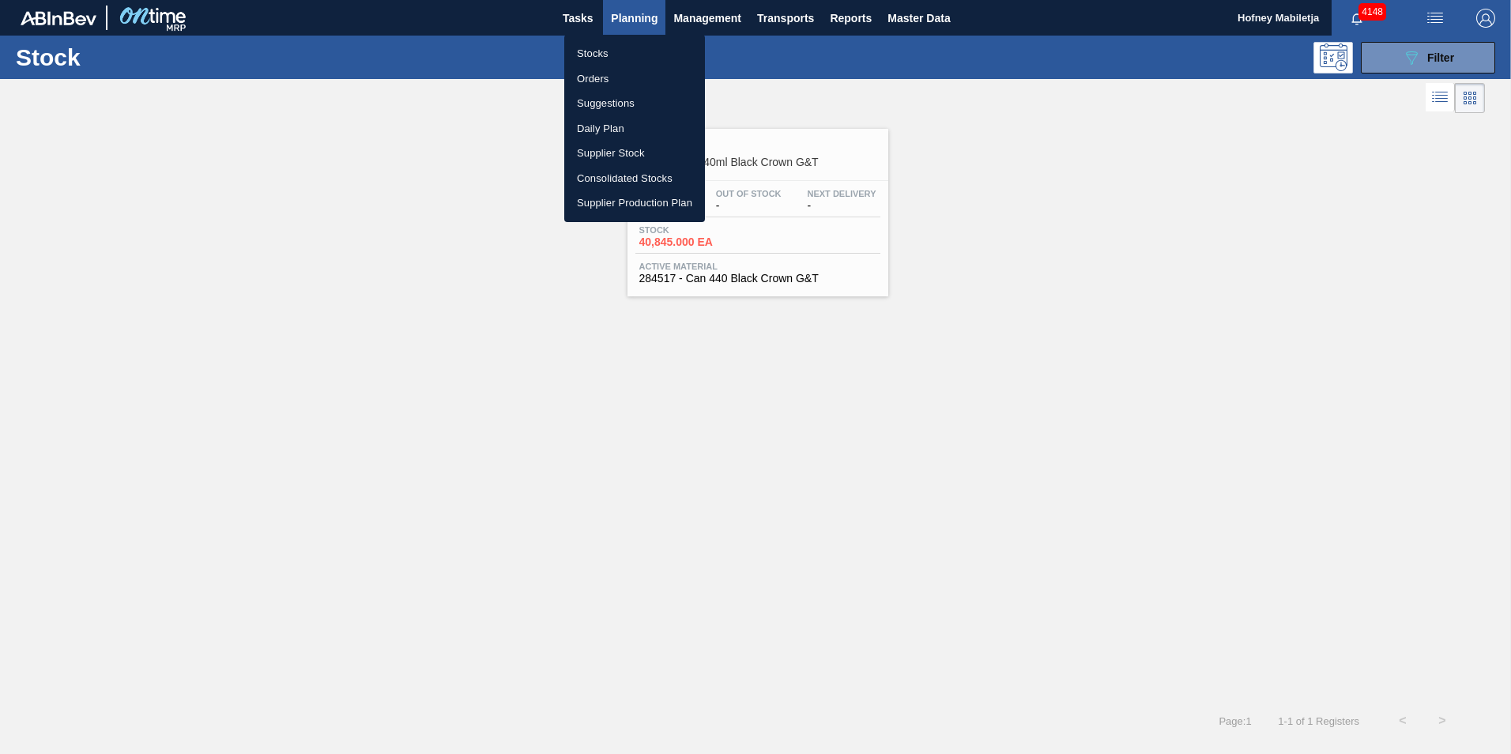
click at [1179, 246] on div at bounding box center [755, 377] width 1511 height 754
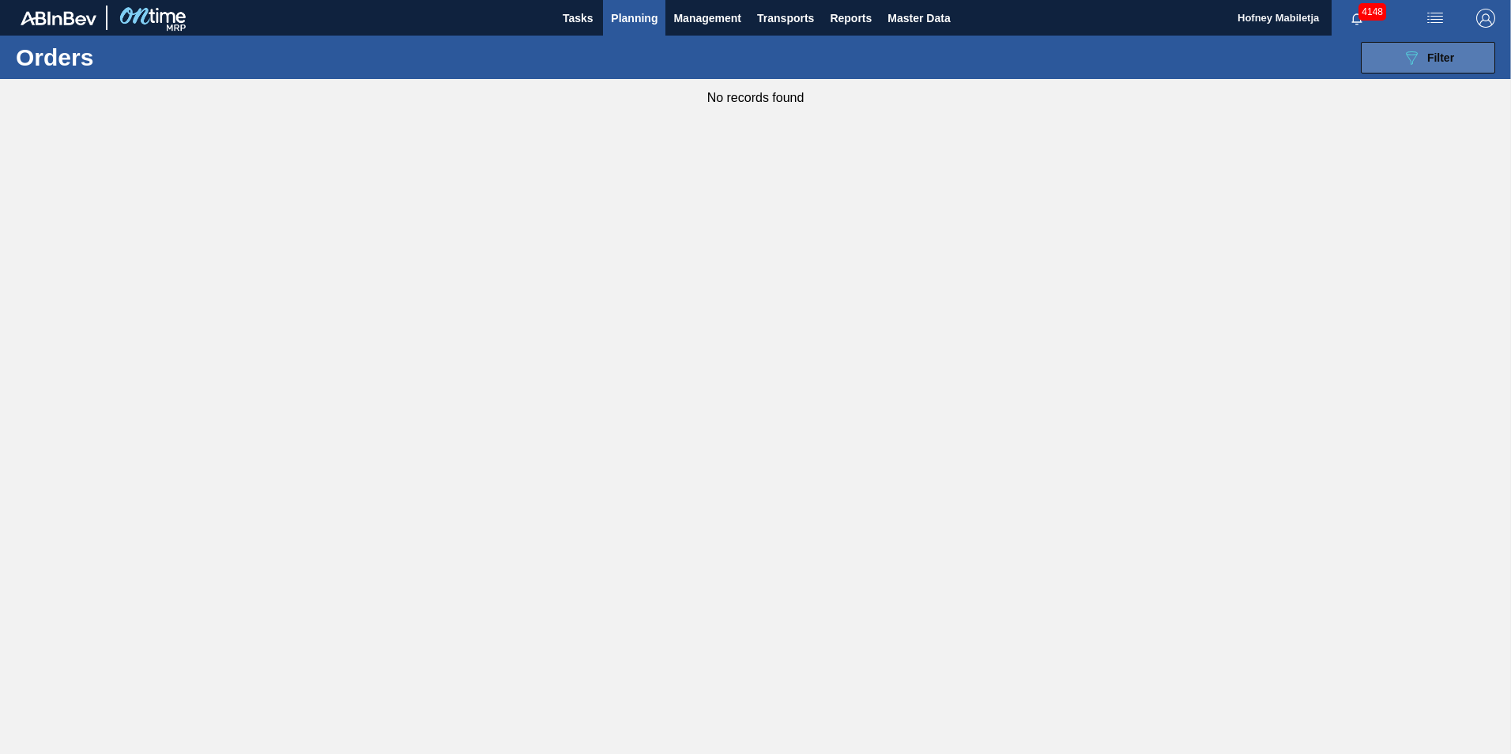
click at [1462, 46] on button "089F7B8B-B2A5-4AFE-B5C0-19BA573D28AC Filter" at bounding box center [1428, 58] width 134 height 32
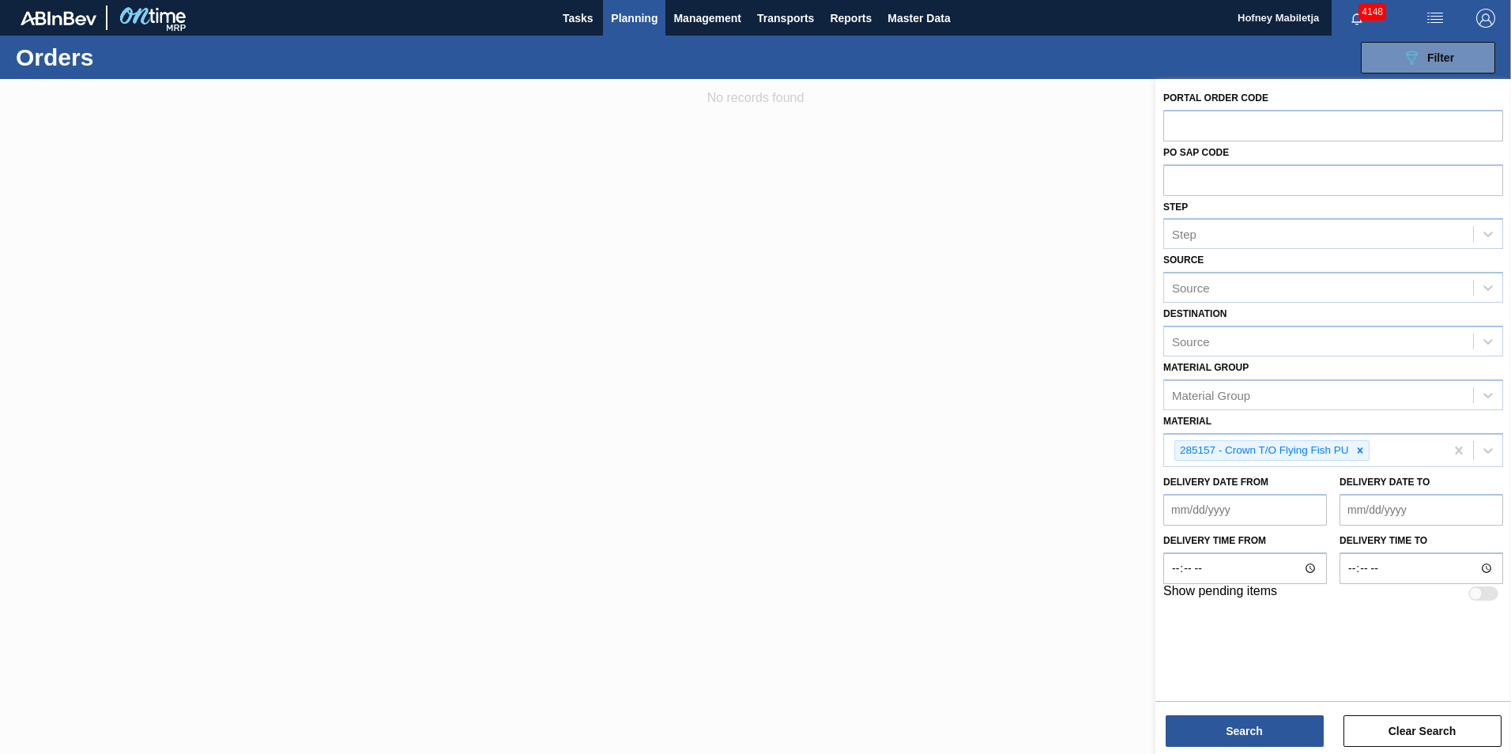
click at [643, 16] on span "Planning" at bounding box center [634, 18] width 47 height 19
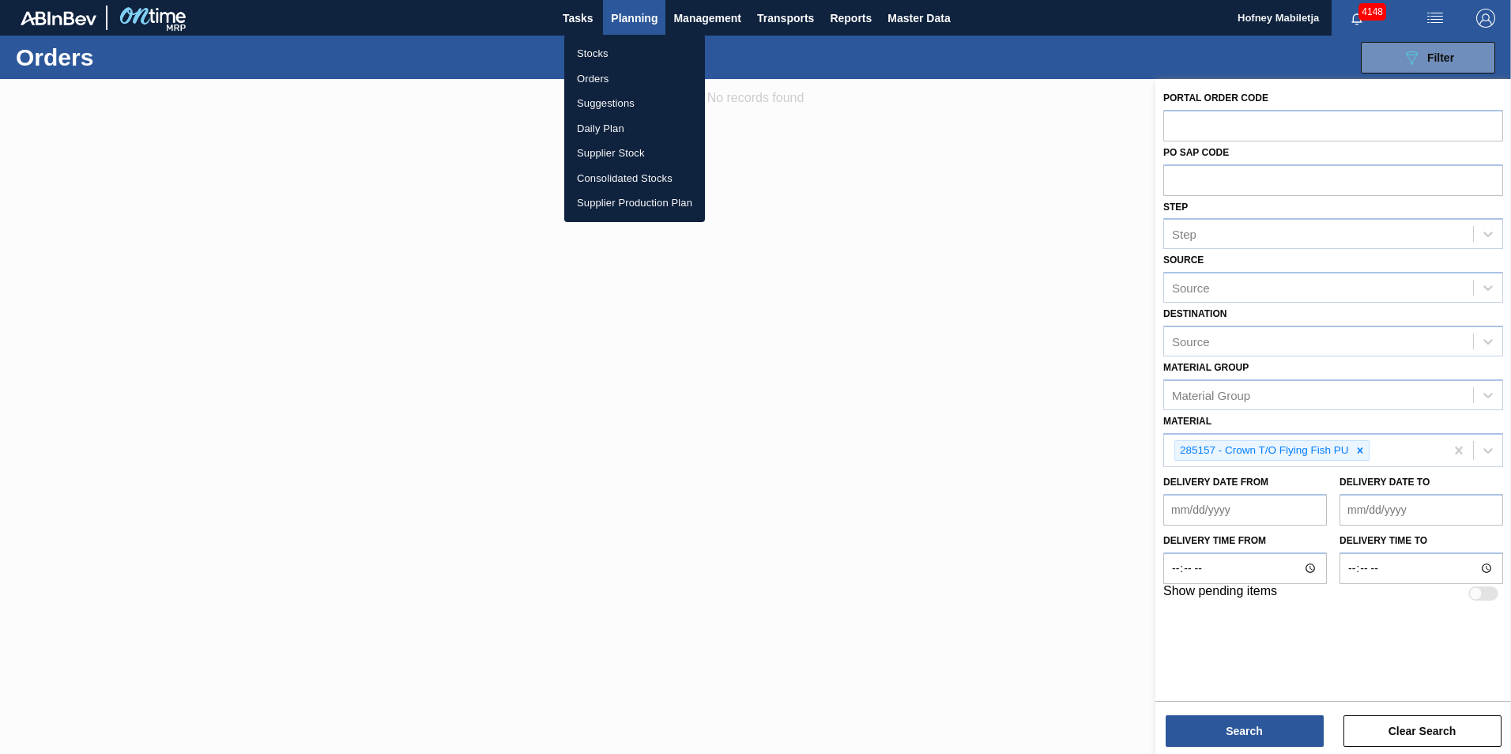
click at [608, 55] on li "Stocks" at bounding box center [634, 53] width 141 height 25
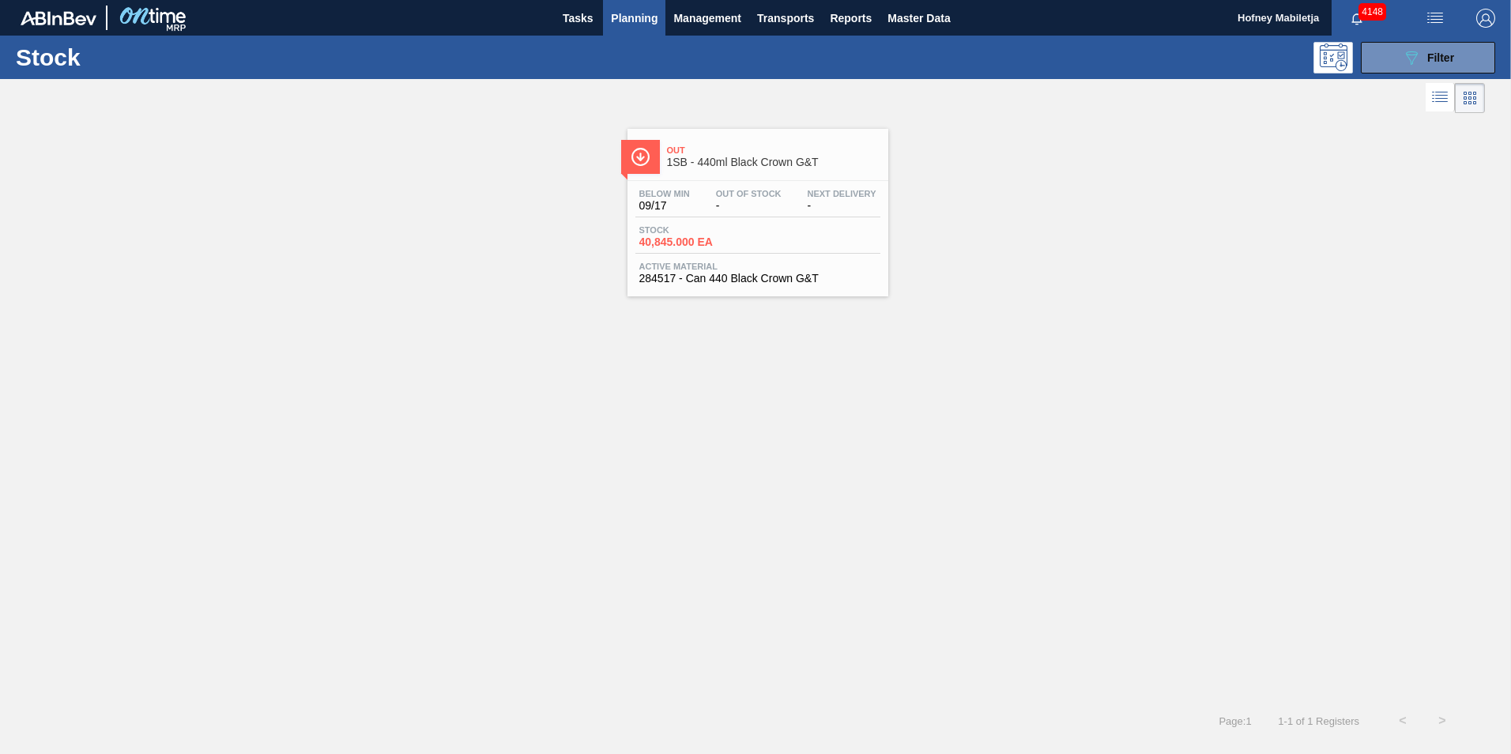
click at [749, 217] on div "Below Min 09/17 Out Of Stock - Next Delivery -" at bounding box center [758, 203] width 245 height 28
